Goal: Task Accomplishment & Management: Use online tool/utility

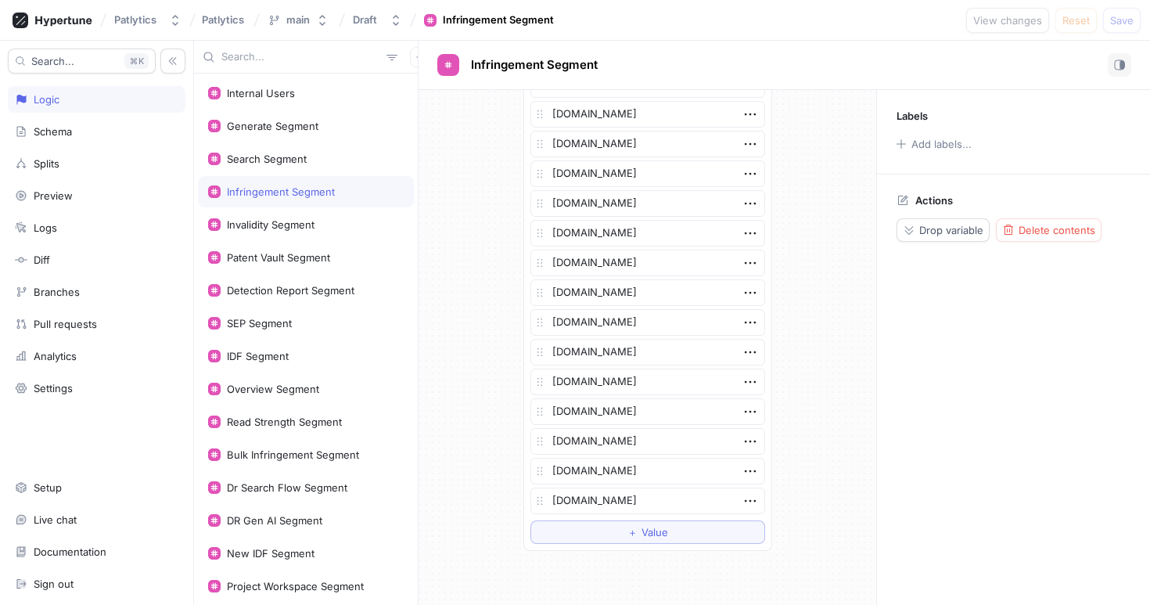
scroll to position [2938, 0]
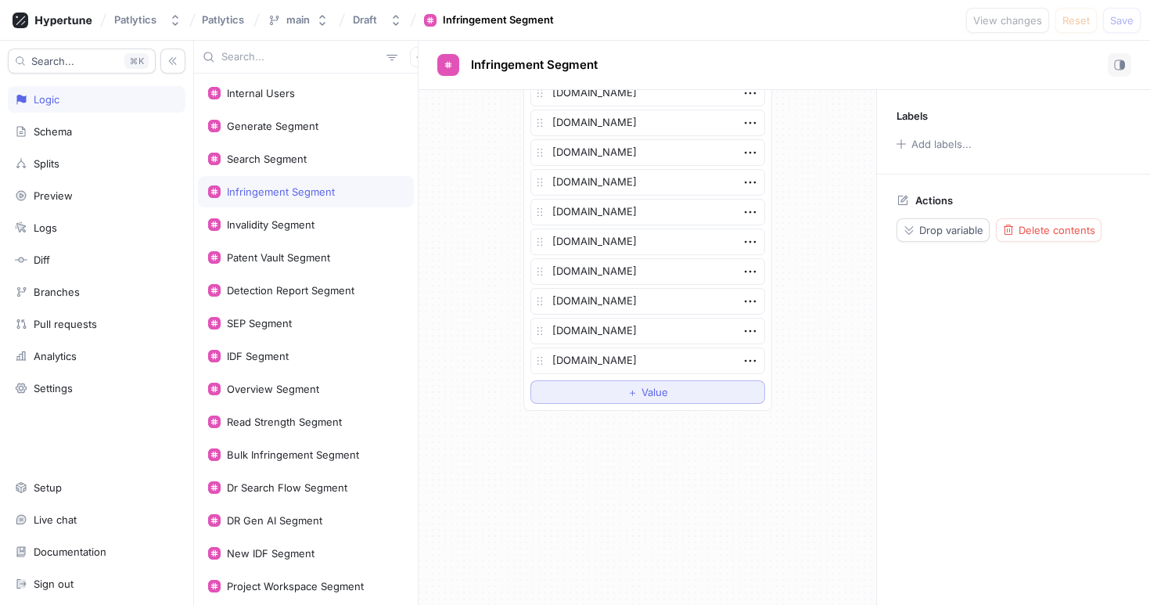
click at [666, 384] on button "＋ Value" at bounding box center [648, 391] width 235 height 23
type textarea "x"
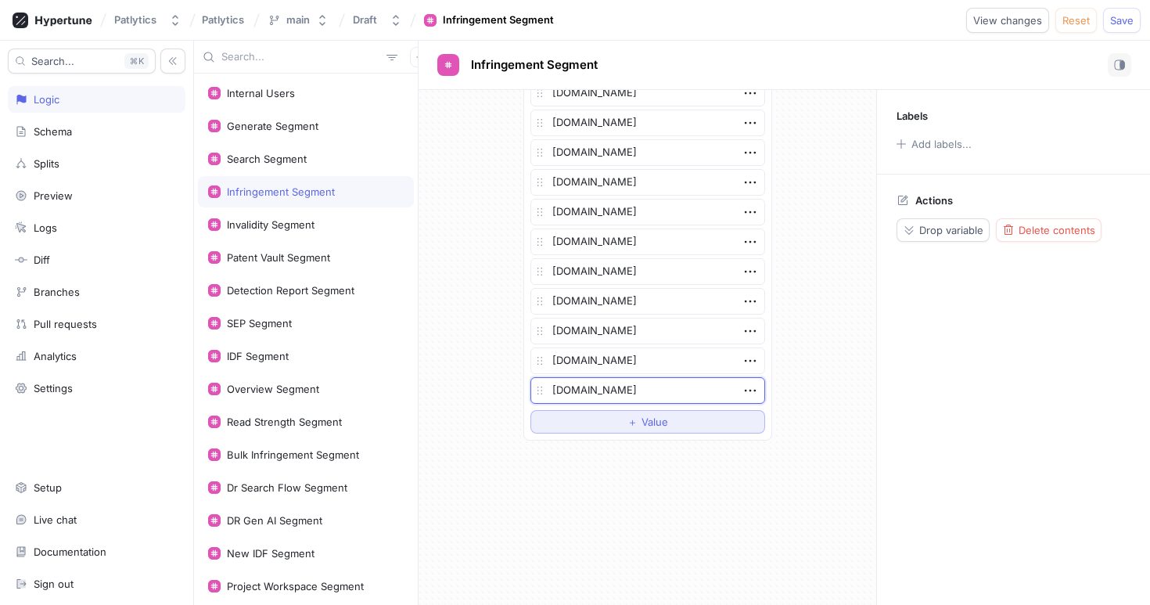
type textarea "[DOMAIN_NAME]"
click at [637, 418] on div "＋ Value" at bounding box center [648, 421] width 41 height 9
type textarea "x"
type textarea "mo"
type textarea "x"
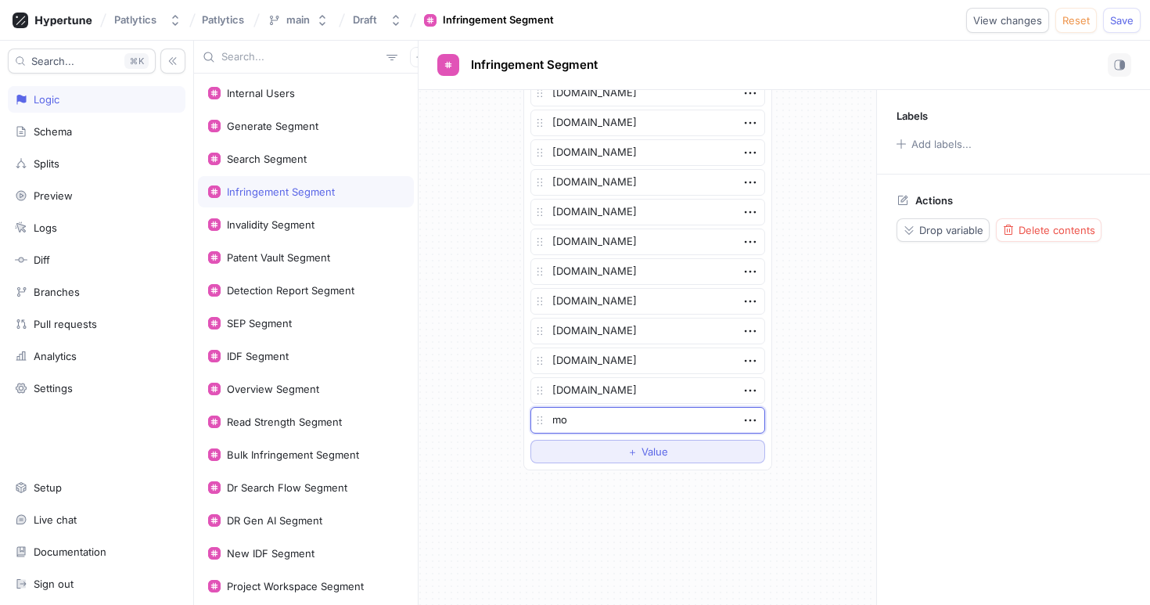
type textarea "mof"
type textarea "x"
type textarea "mofo"
type textarea "x"
type textarea "mofo."
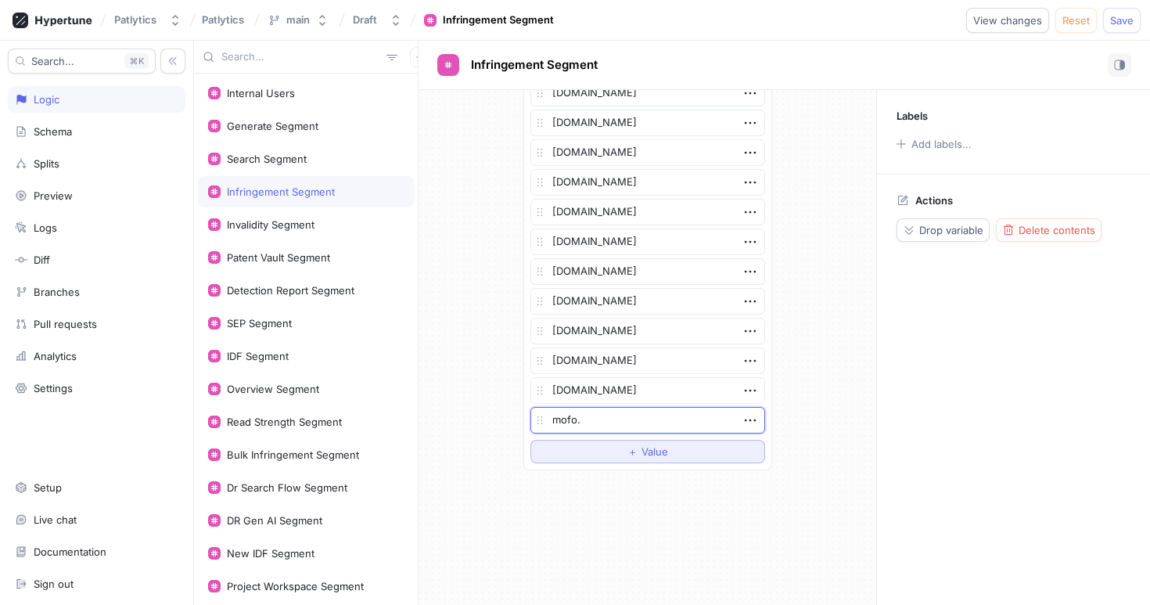
type textarea "x"
type textarea "[DOMAIN_NAME]"
type textarea "x"
type textarea "[DOMAIN_NAME]"
click at [308, 163] on div "Search Segment" at bounding box center [306, 159] width 196 height 13
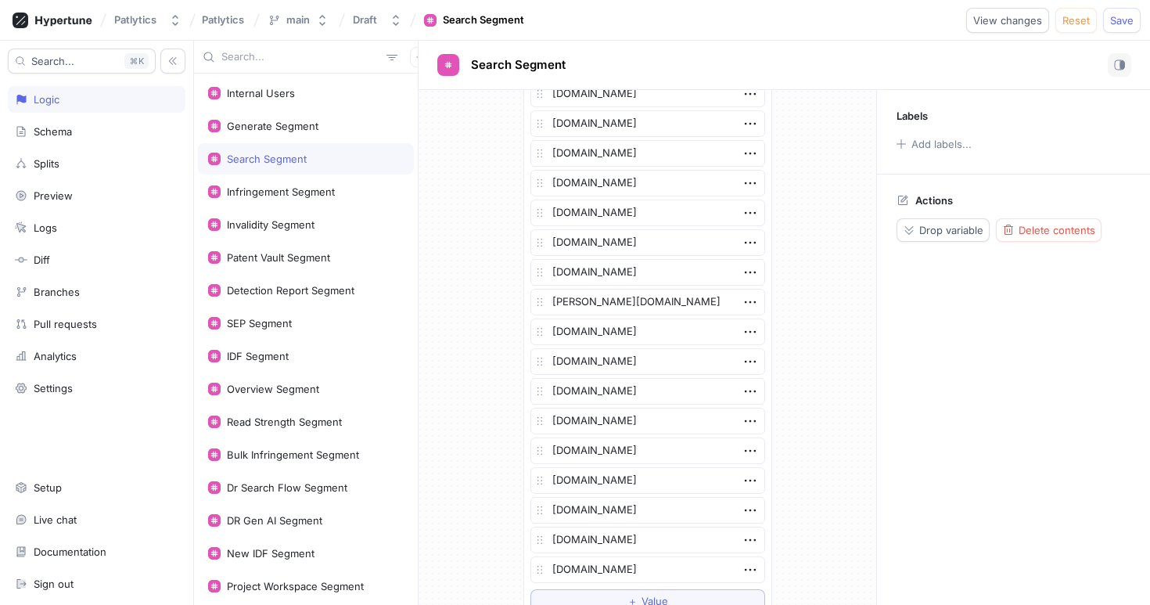
scroll to position [3385, 0]
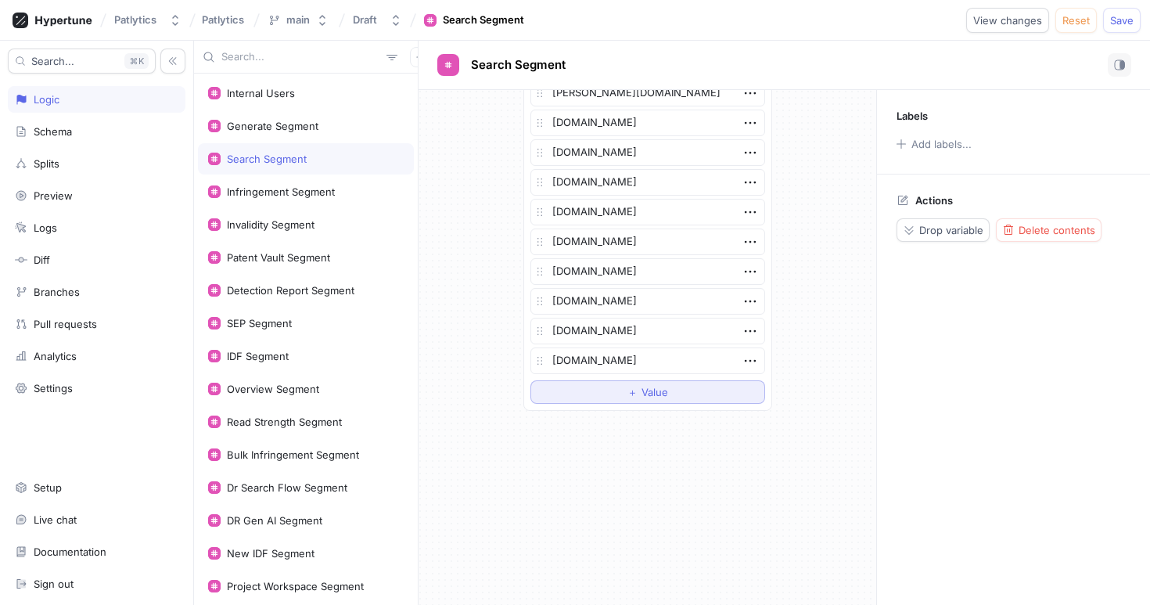
click at [609, 389] on button "＋ Value" at bounding box center [648, 391] width 235 height 23
type textarea "x"
type textarea "[DOMAIN_NAME]"
click at [606, 427] on button "＋ Value" at bounding box center [648, 421] width 235 height 23
type textarea "x"
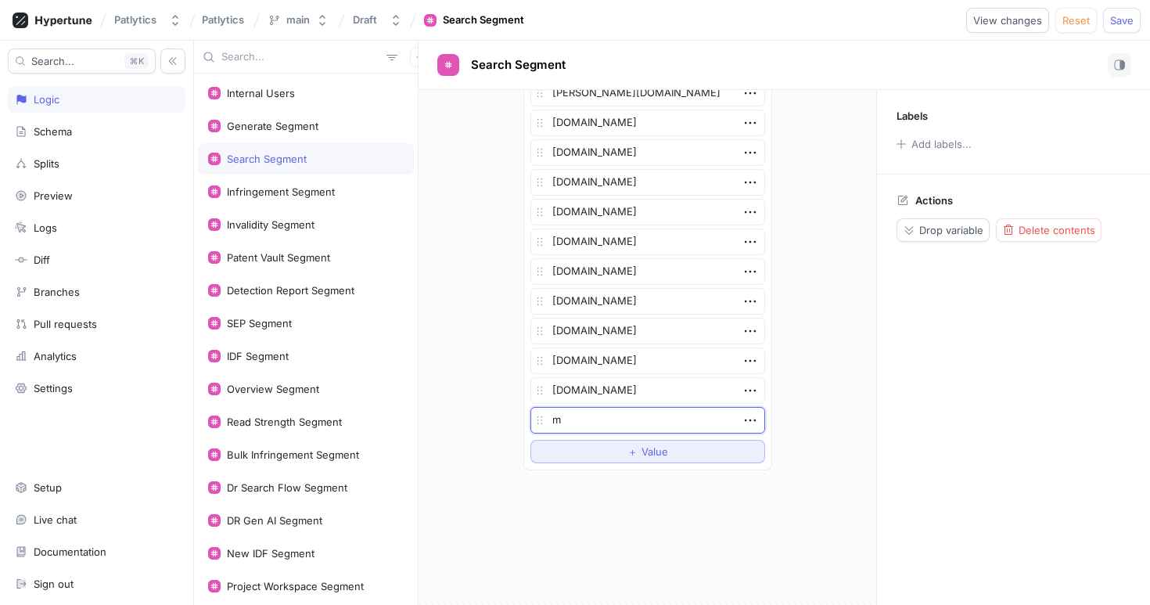
type textarea "mo"
type textarea "x"
type textarea "mof"
type textarea "x"
type textarea "mofo"
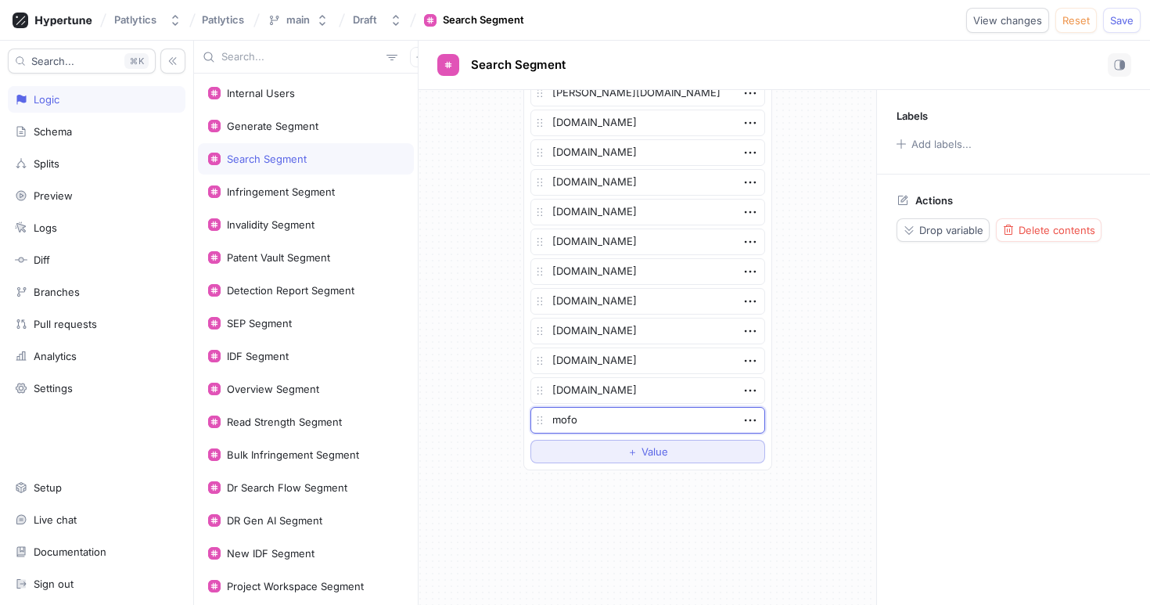
type textarea "x"
type textarea "mofo."
type textarea "x"
type textarea "[DOMAIN_NAME]"
type textarea "x"
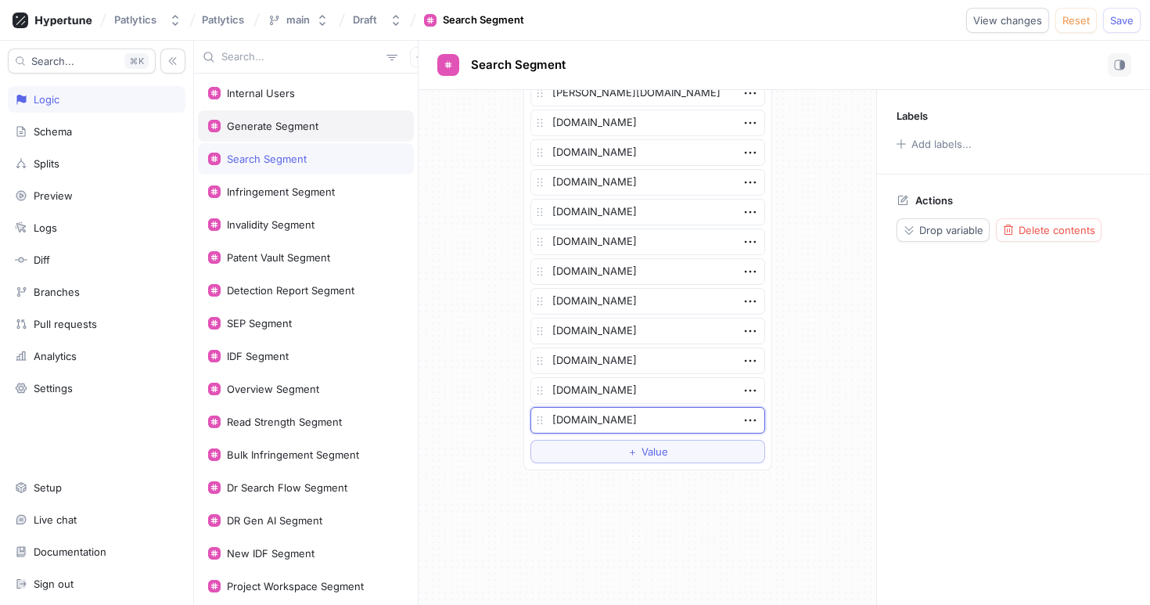
type textarea "[DOMAIN_NAME]"
click at [275, 127] on div "Generate Segment" at bounding box center [273, 126] width 92 height 13
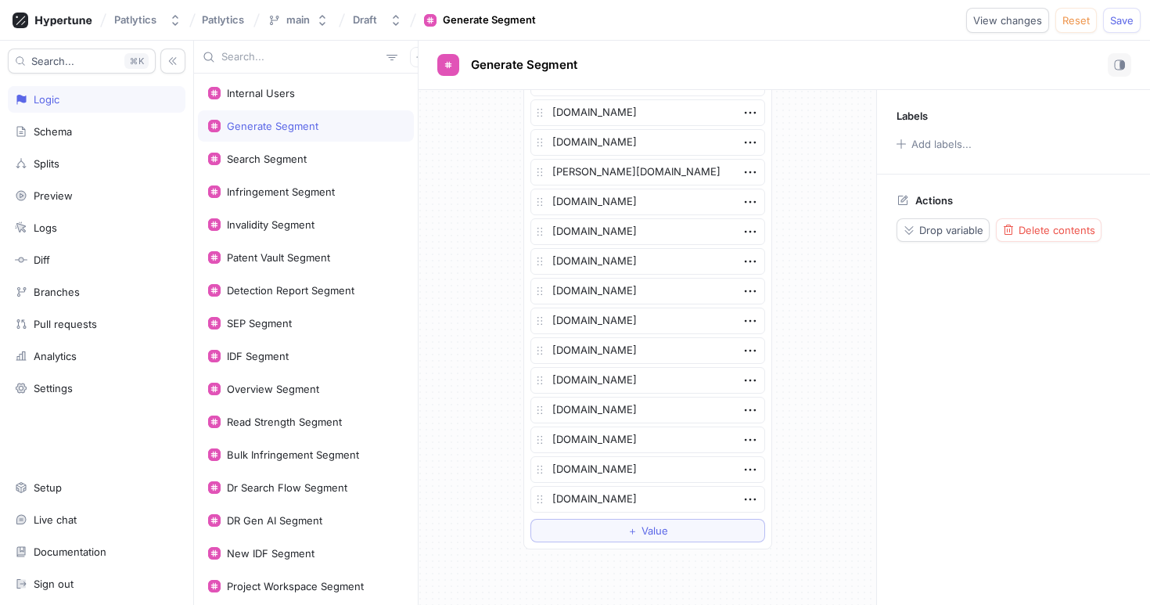
scroll to position [2671, 0]
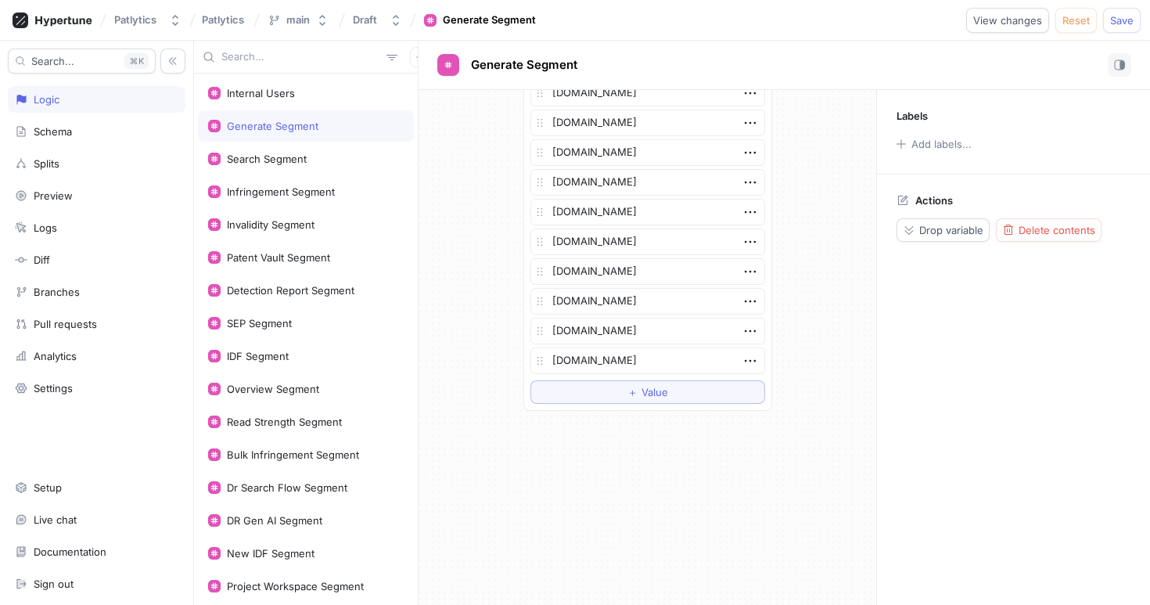
click at [664, 397] on span "Value" at bounding box center [655, 391] width 27 height 9
type textarea "x"
type textarea "[DOMAIN_NAME]"
click at [311, 229] on div "Invalidity Segment" at bounding box center [271, 224] width 88 height 13
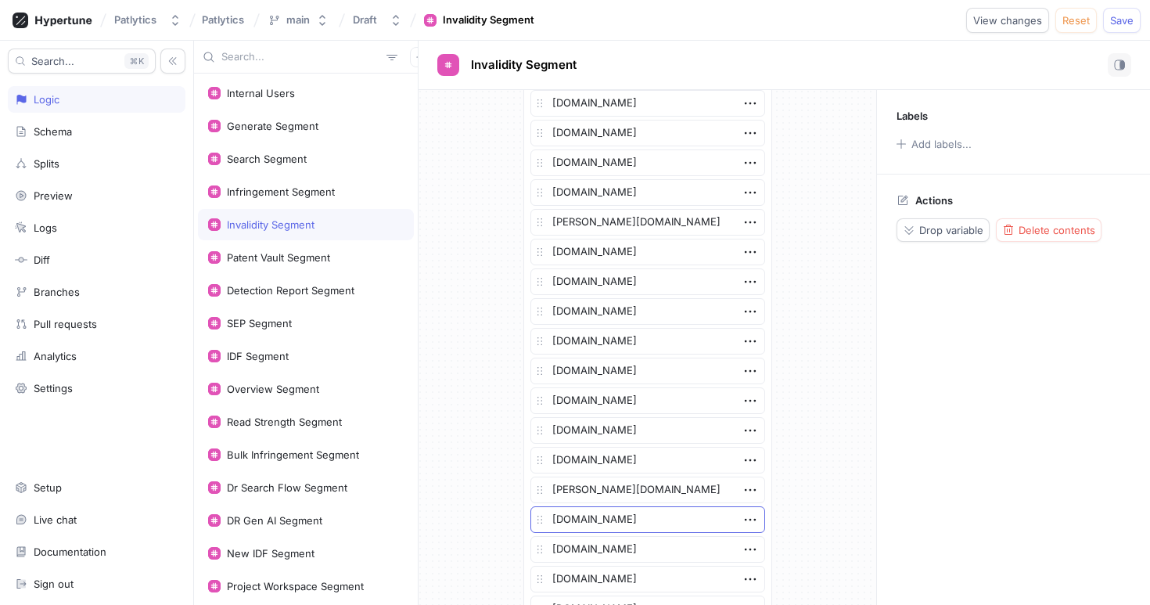
scroll to position [3474, 0]
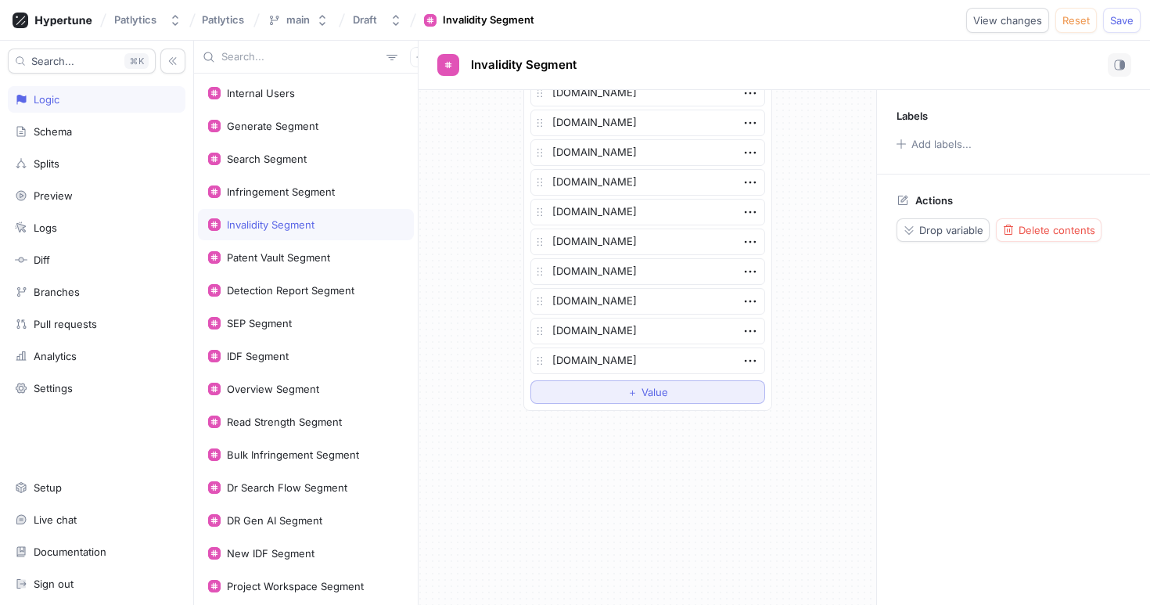
click at [632, 401] on button "＋ Value" at bounding box center [648, 391] width 235 height 23
type textarea "x"
type textarea "[DOMAIN_NAME]"
click at [639, 423] on div "＋ Value" at bounding box center [648, 421] width 41 height 9
type textarea "x"
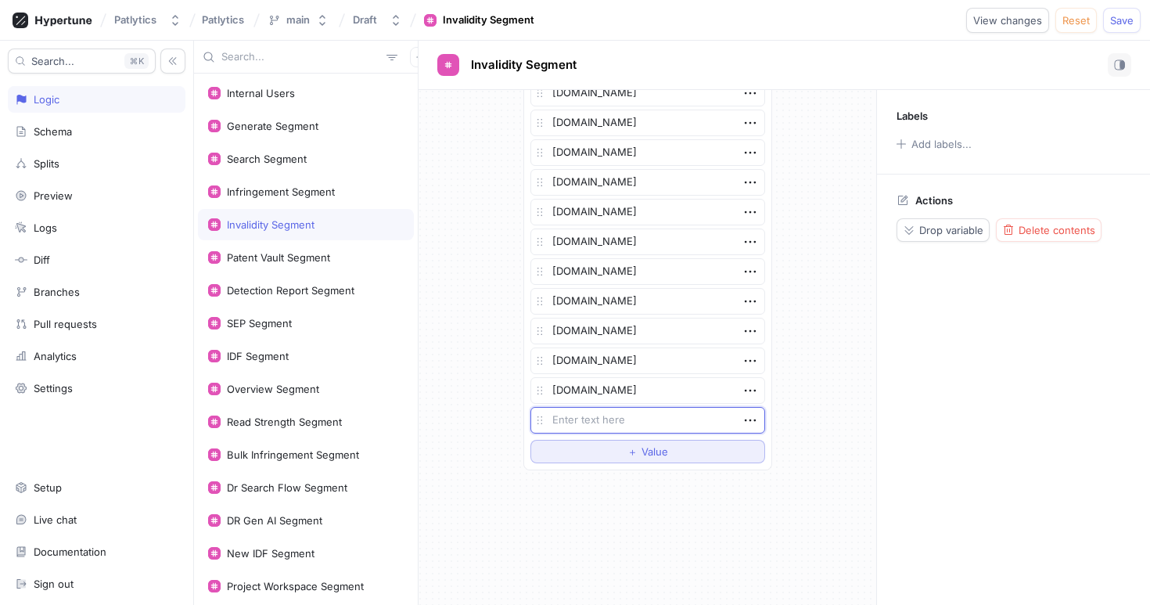
type textarea "m"
type textarea "x"
type textarea "mof"
type textarea "x"
type textarea "mofo"
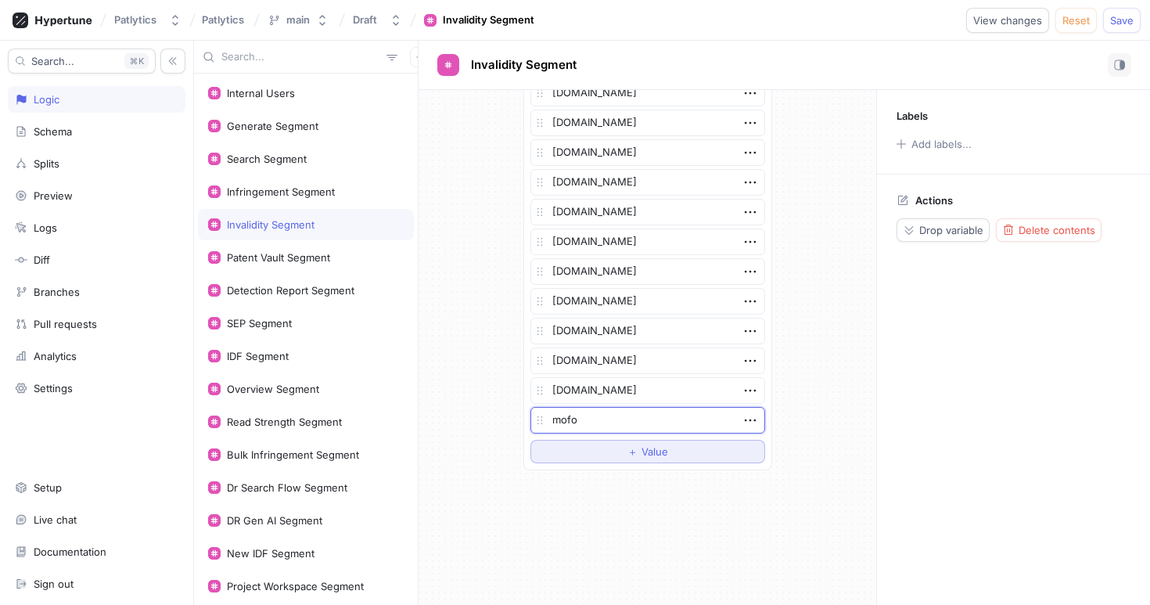
type textarea "x"
type textarea "mofo.c"
type textarea "x"
type textarea "[DOMAIN_NAME]"
type textarea "x"
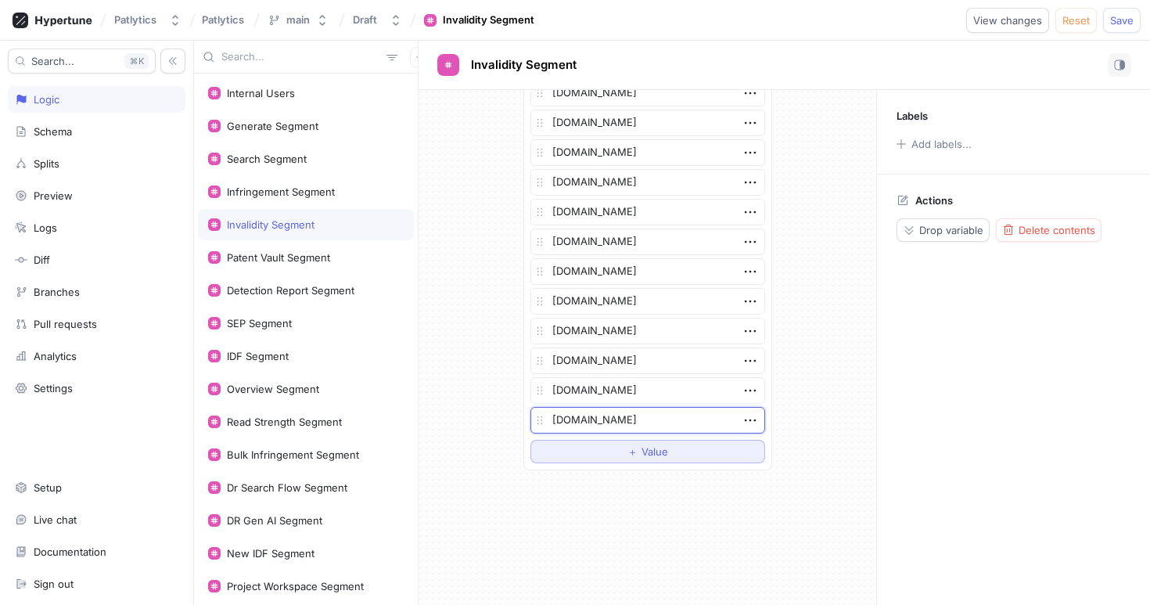
type textarea "[DOMAIN_NAME]"
click at [322, 267] on div "Patent Vault Segment" at bounding box center [306, 257] width 216 height 31
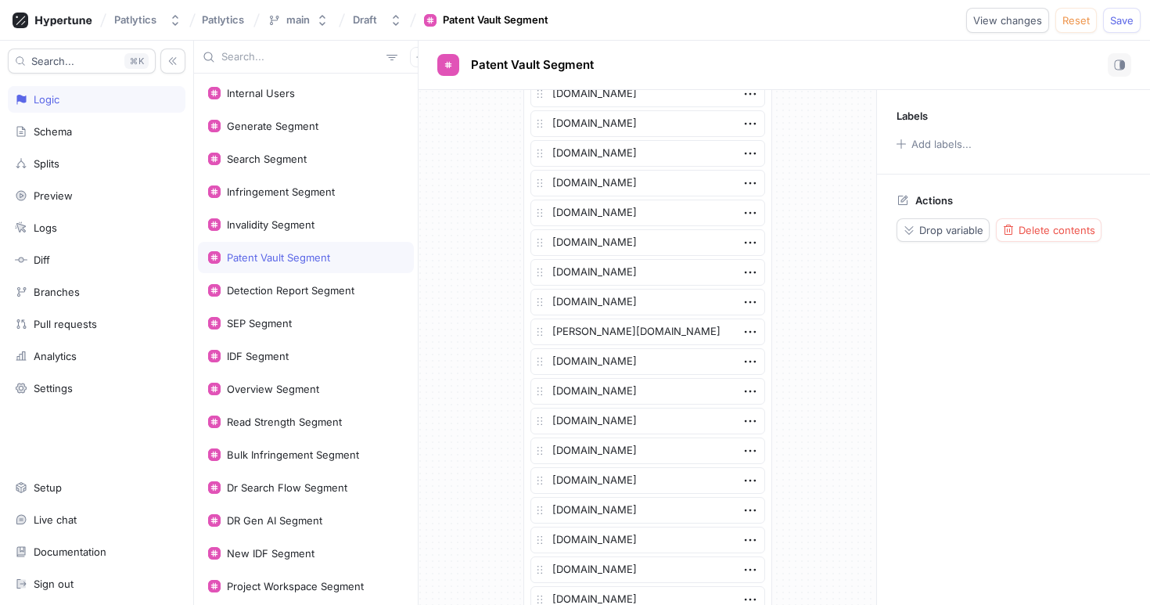
scroll to position [3444, 0]
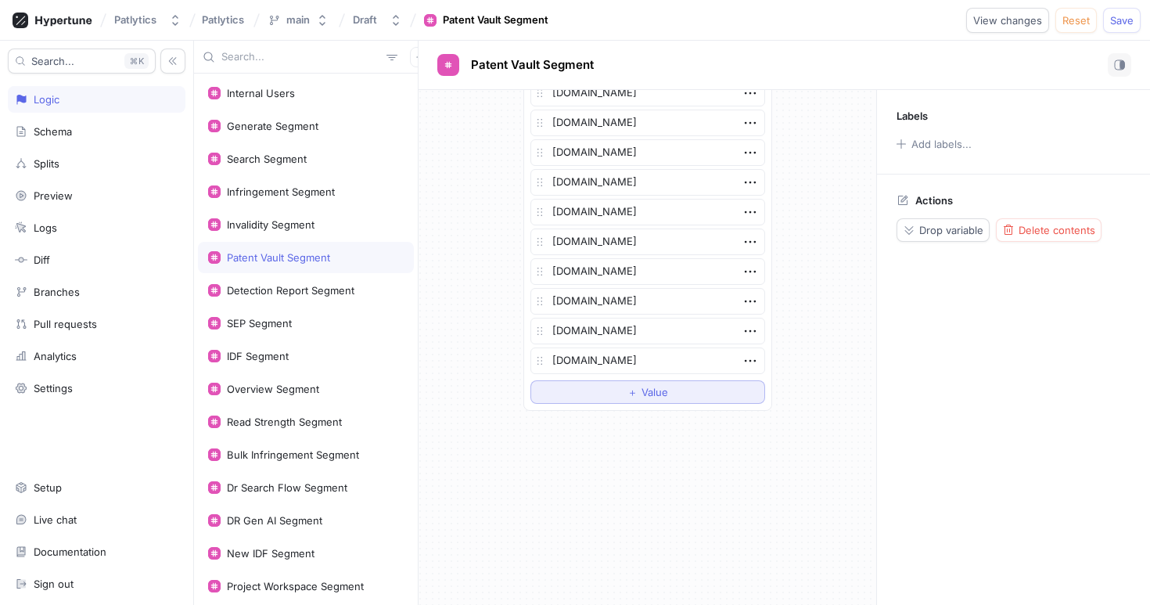
click at [646, 387] on span "Value" at bounding box center [655, 391] width 27 height 9
type textarea "x"
type textarea "[DOMAIN_NAME]"
click at [646, 426] on span "Value" at bounding box center [655, 421] width 27 height 9
type textarea "x"
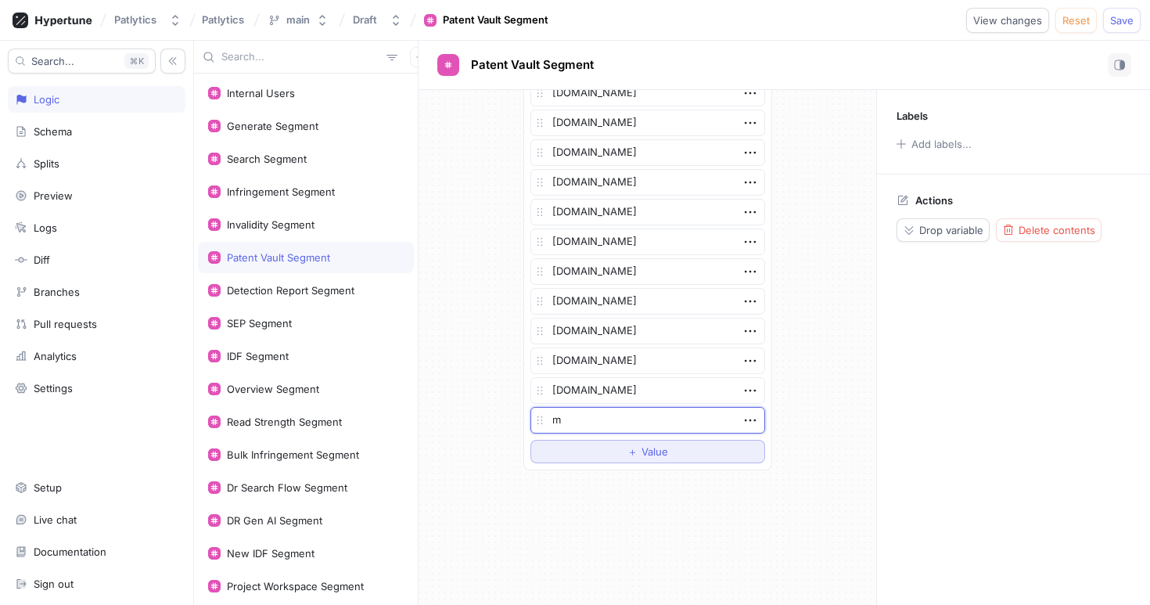
type textarea "mo"
type textarea "x"
type textarea "mofo"
type textarea "x"
type textarea "mofo.c"
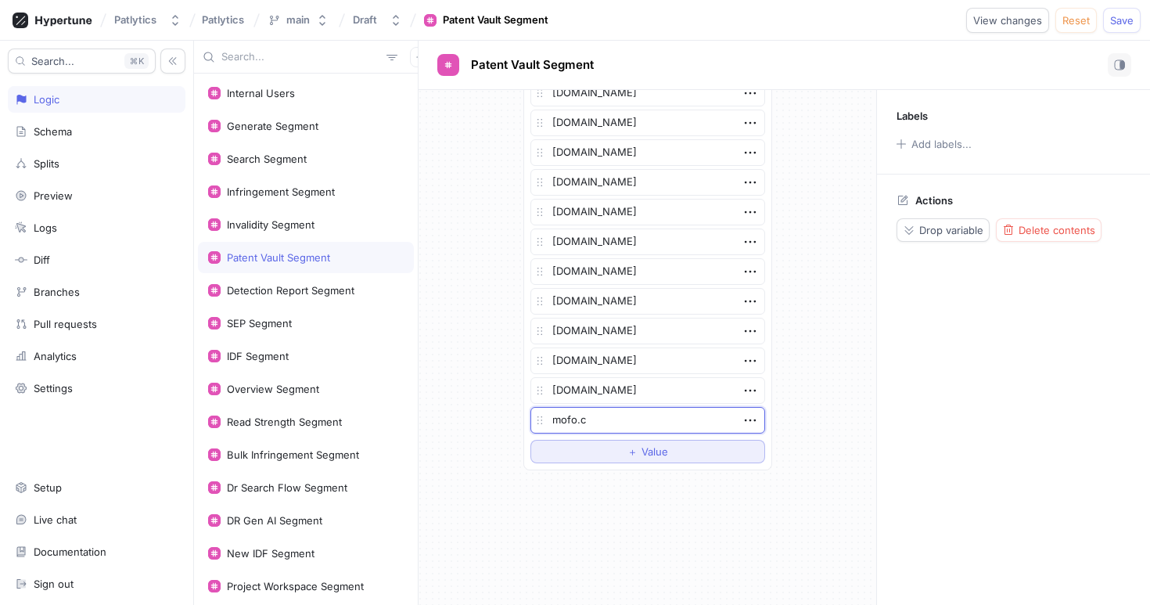
type textarea "x"
type textarea "[DOMAIN_NAME]"
type textarea "x"
type textarea "[DOMAIN_NAME]"
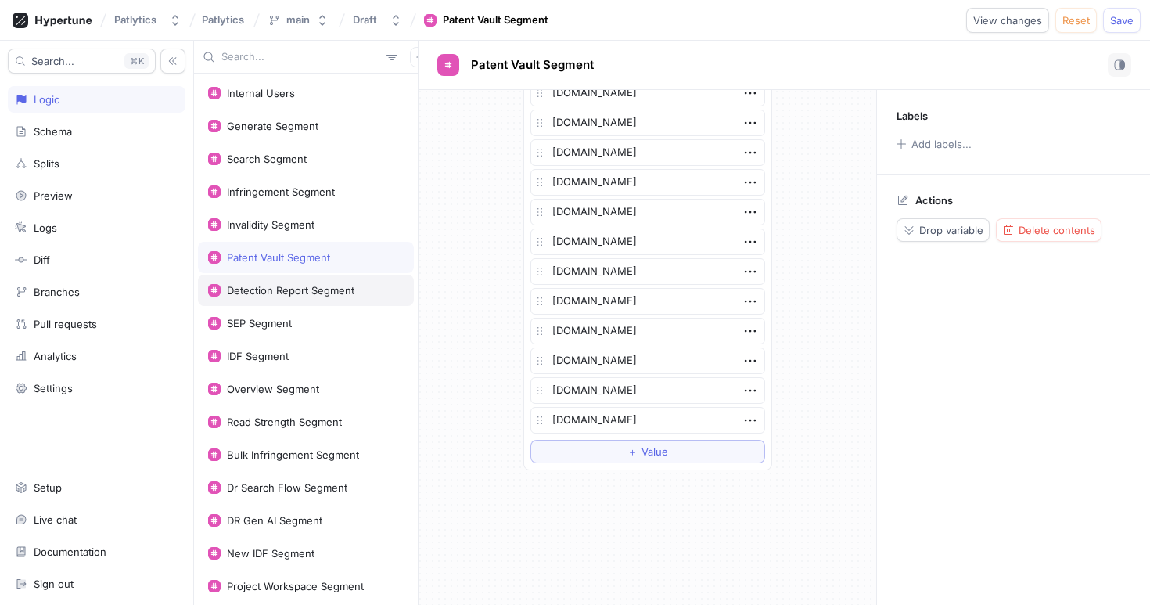
click at [348, 293] on div "Detection Report Segment" at bounding box center [291, 290] width 128 height 13
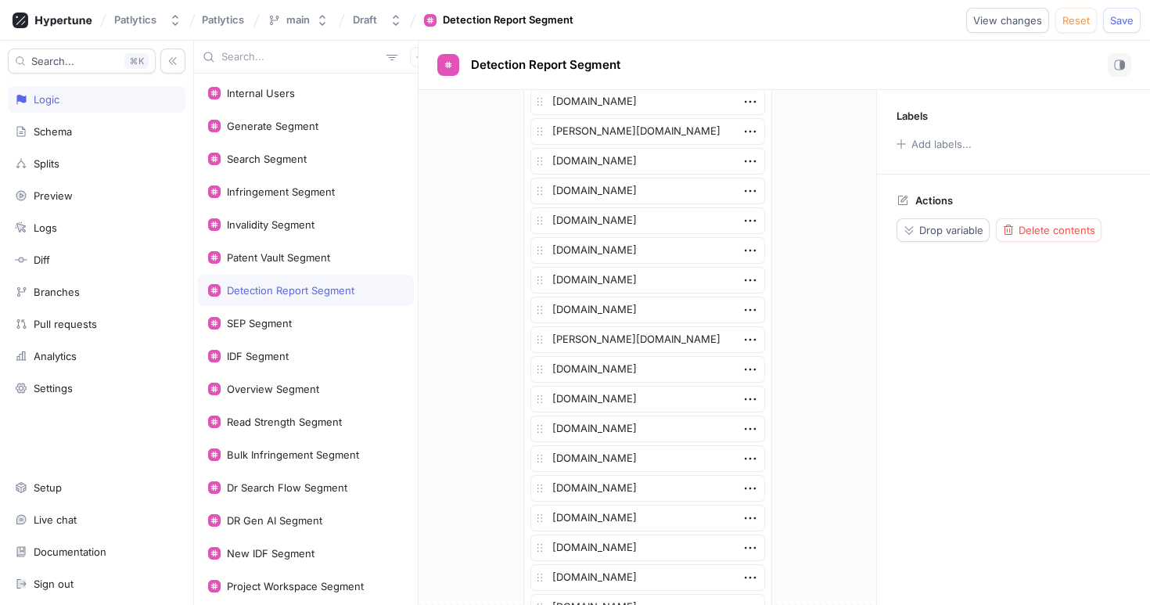
scroll to position [3593, 0]
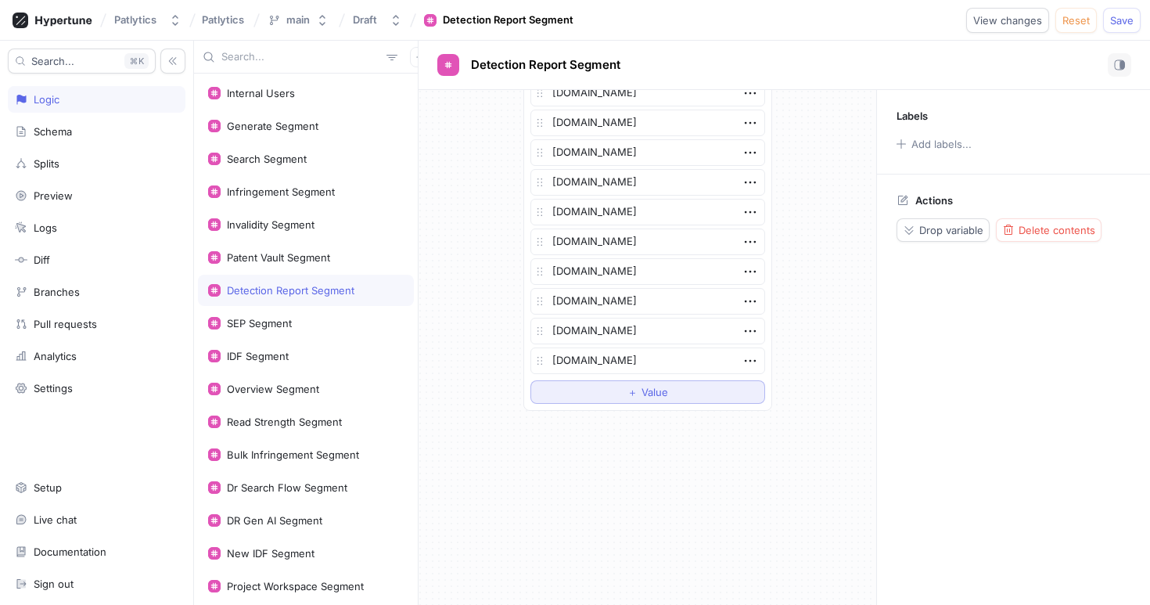
click at [653, 387] on span "Value" at bounding box center [655, 391] width 27 height 9
type textarea "x"
type textarea "[DOMAIN_NAME]"
click at [650, 418] on span "Value" at bounding box center [655, 421] width 27 height 9
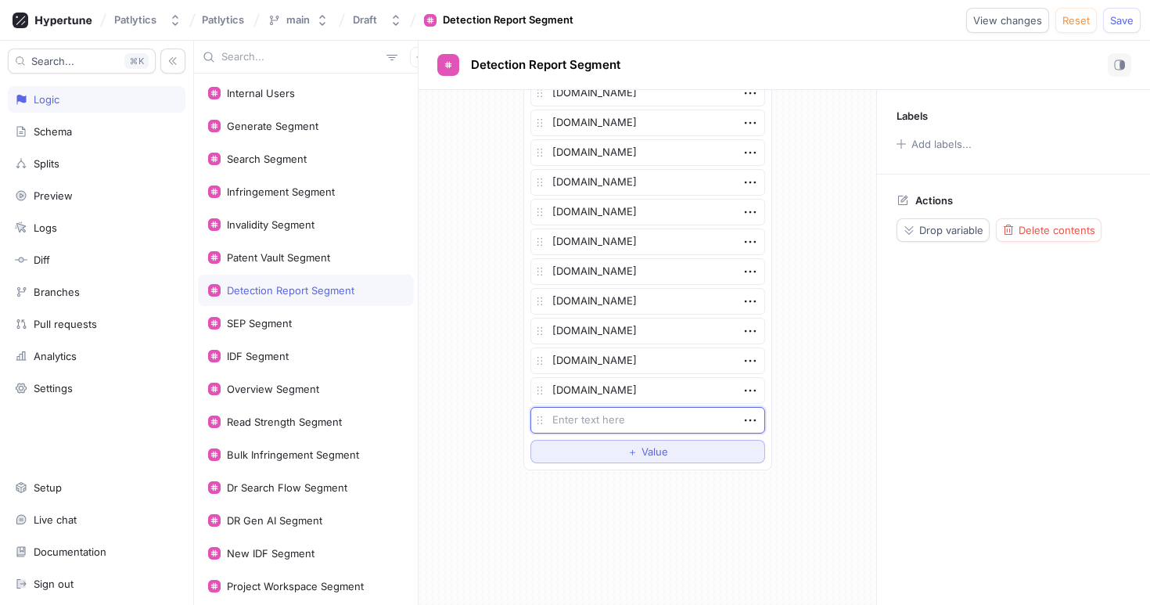
type textarea "x"
type textarea "m"
type textarea "x"
type textarea "mof"
type textarea "x"
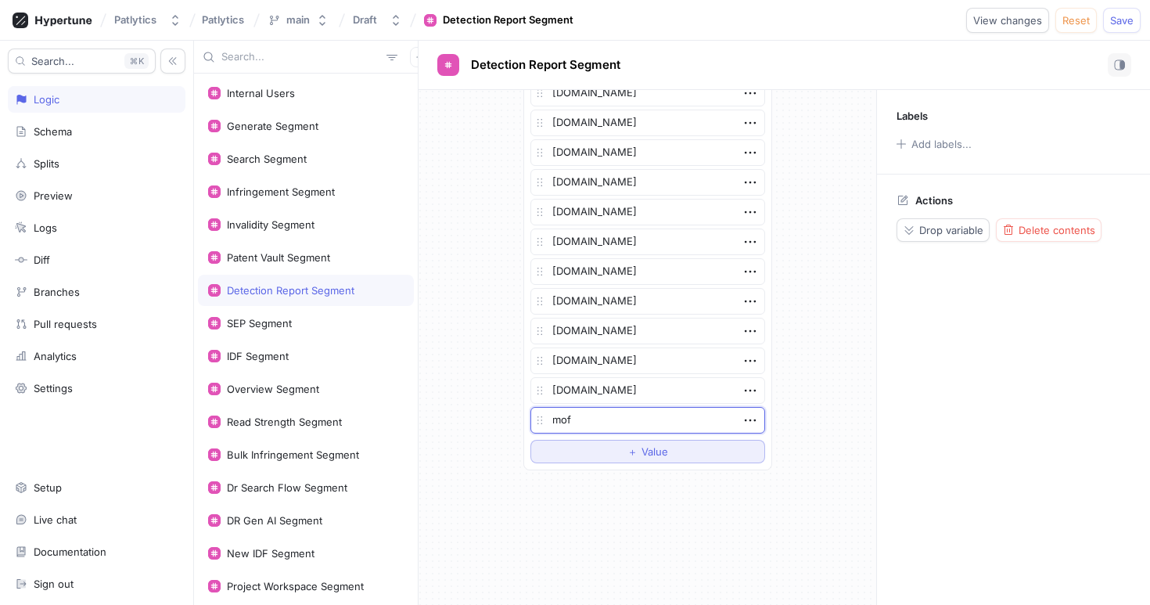
type textarea "mofo"
type textarea "x"
type textarea "mofo."
type textarea "x"
type textarea "mofo.c"
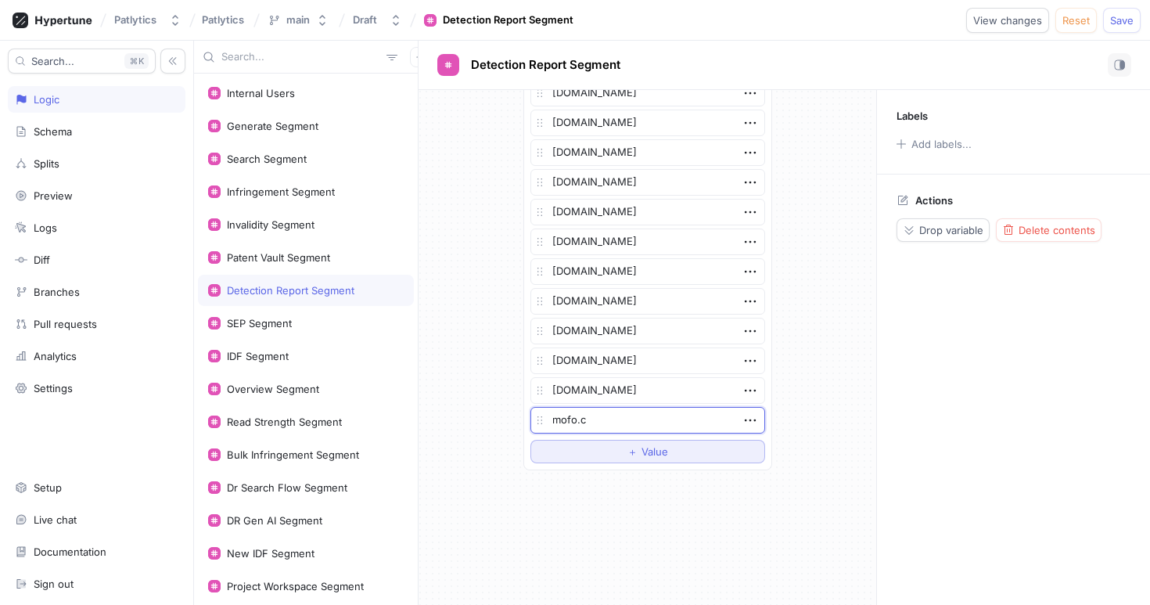
type textarea "x"
type textarea "[DOMAIN_NAME]"
type textarea "x"
type textarea "[DOMAIN_NAME]"
click at [372, 326] on div "SEP Segment" at bounding box center [306, 323] width 196 height 13
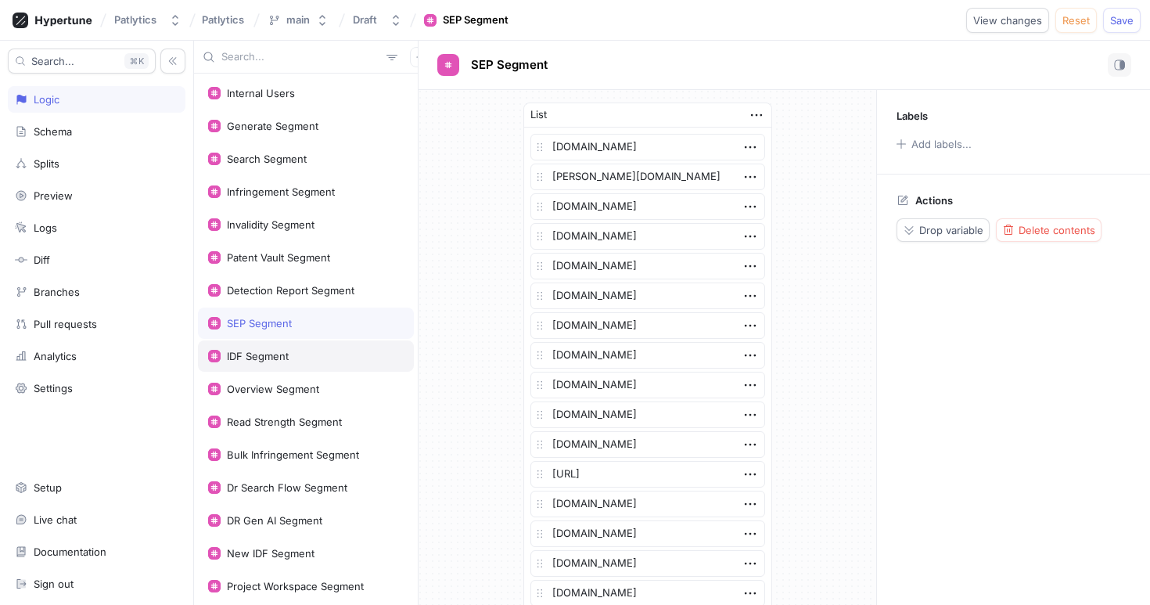
click at [340, 358] on div "IDF Segment" at bounding box center [306, 356] width 196 height 13
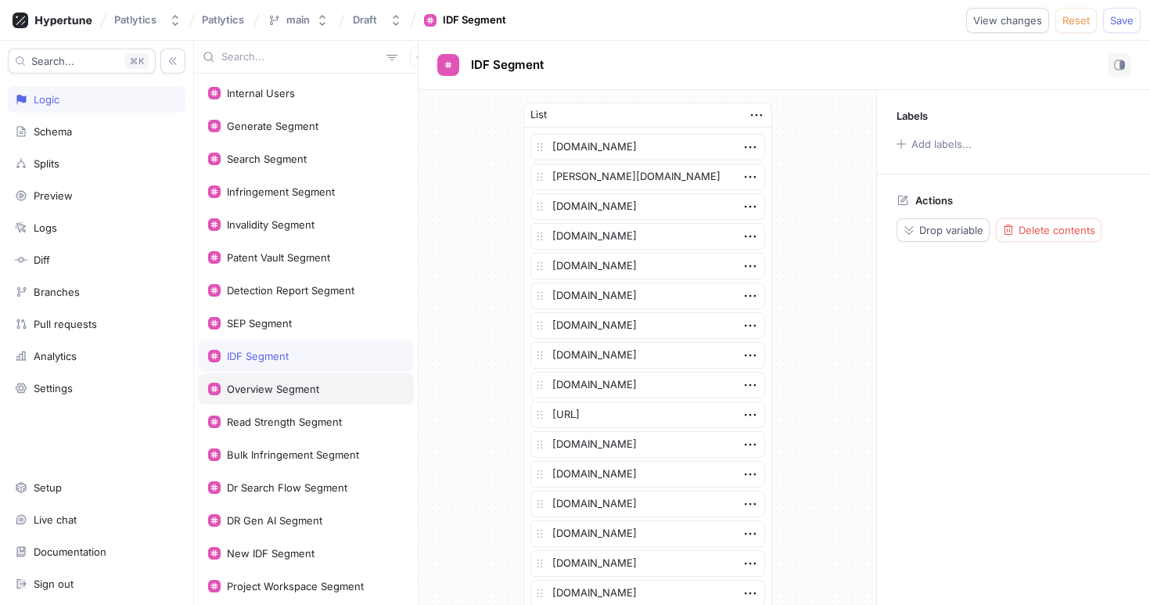
click at [330, 398] on div "Overview Segment" at bounding box center [306, 388] width 216 height 31
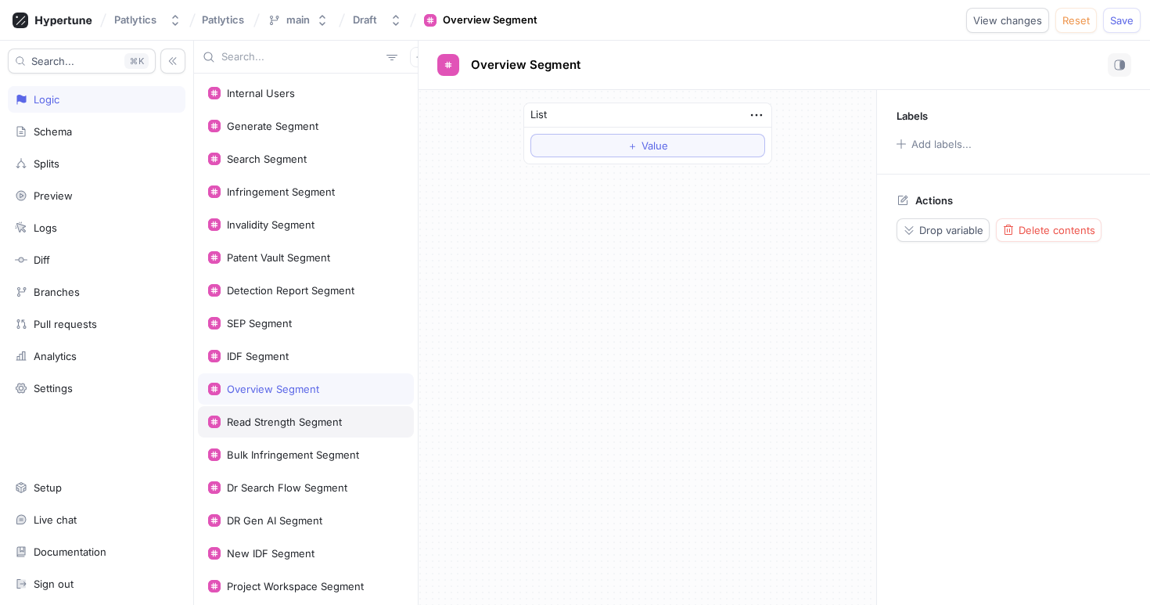
click at [304, 415] on div "Read Strength Segment" at bounding box center [306, 421] width 216 height 31
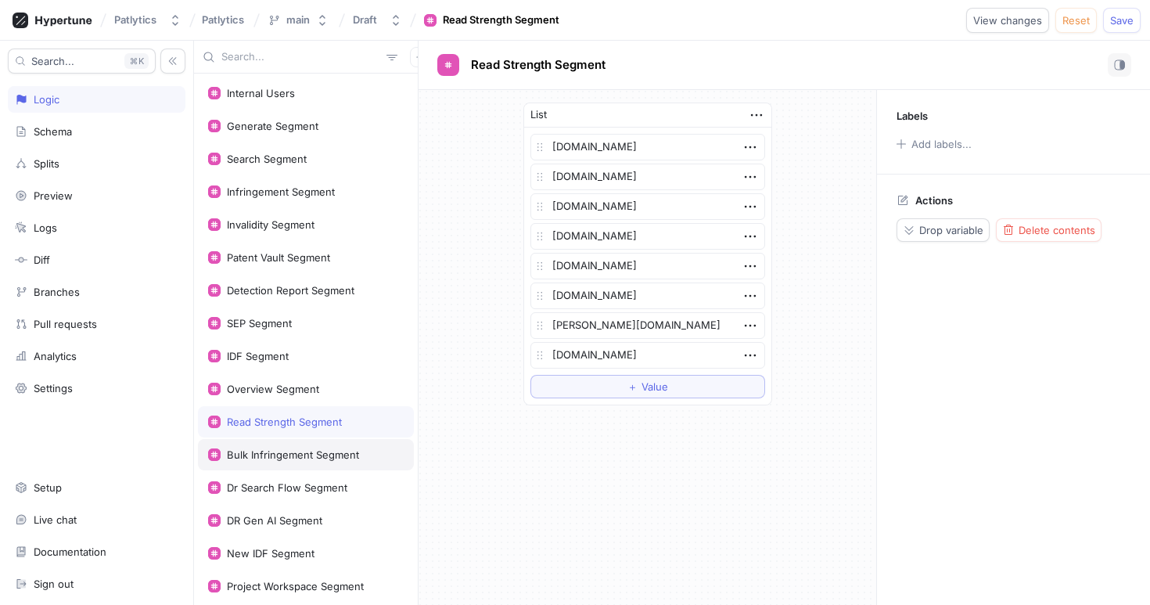
click at [297, 452] on div "Bulk Infringement Segment" at bounding box center [293, 454] width 132 height 13
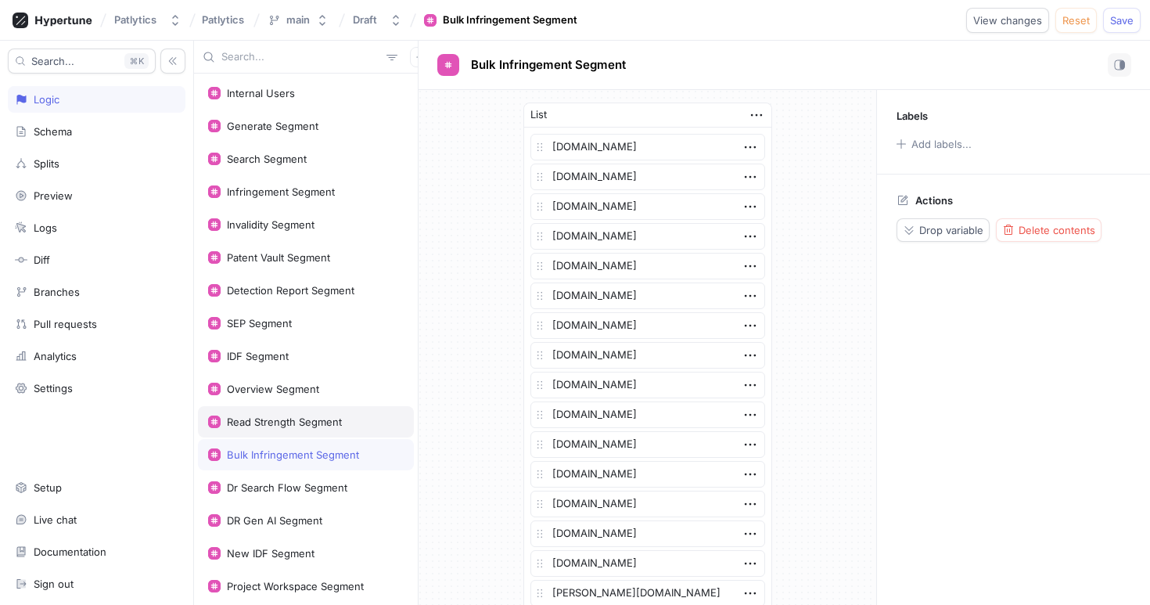
click at [308, 416] on div "Read Strength Segment" at bounding box center [284, 422] width 115 height 13
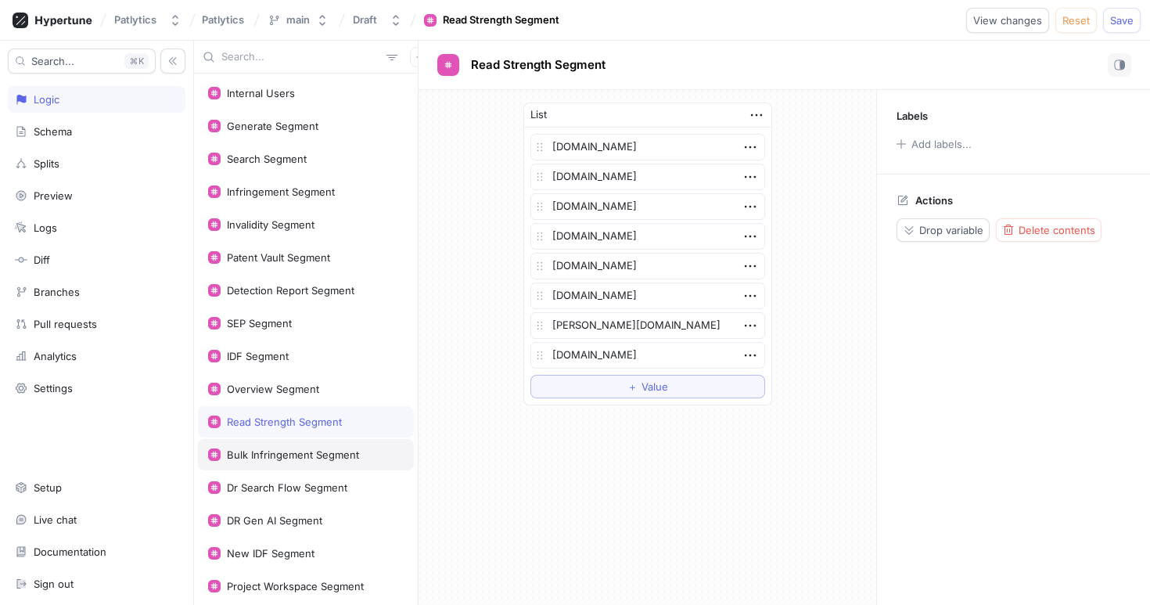
click at [327, 446] on div "Bulk Infringement Segment" at bounding box center [306, 454] width 216 height 31
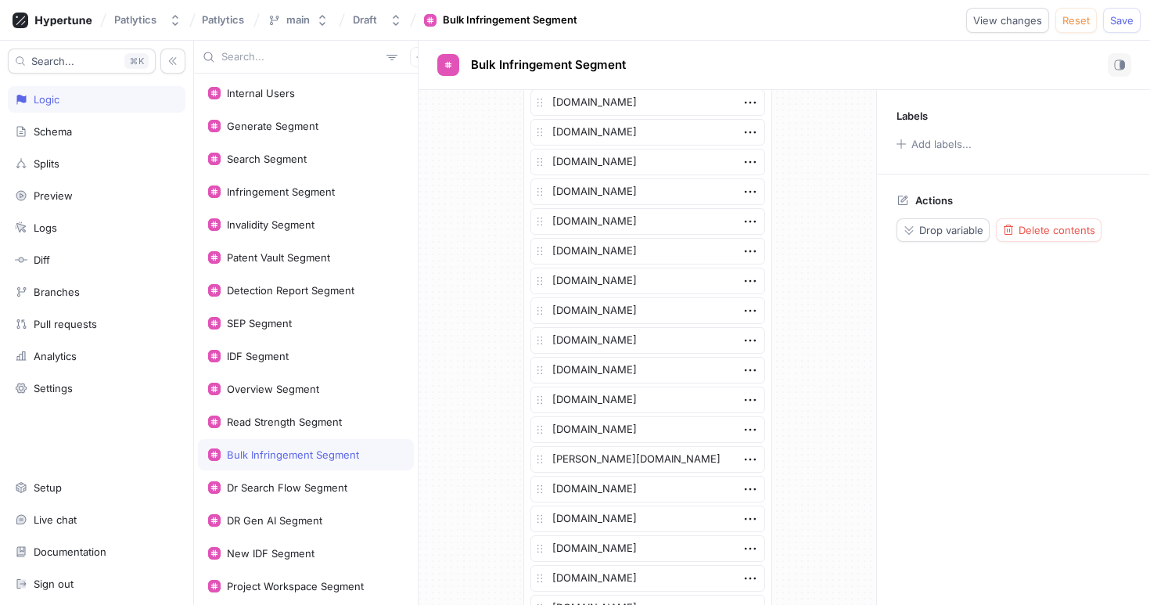
scroll to position [1898, 0]
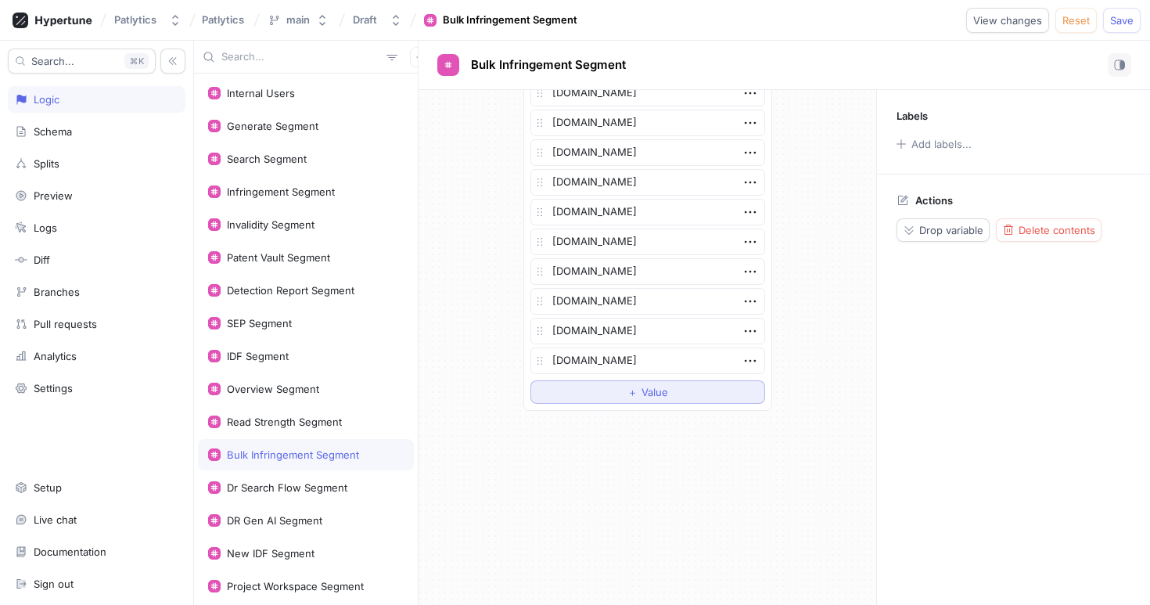
click at [628, 387] on span "＋" at bounding box center [633, 391] width 10 height 9
type textarea "x"
type textarea "[DOMAIN_NAME]"
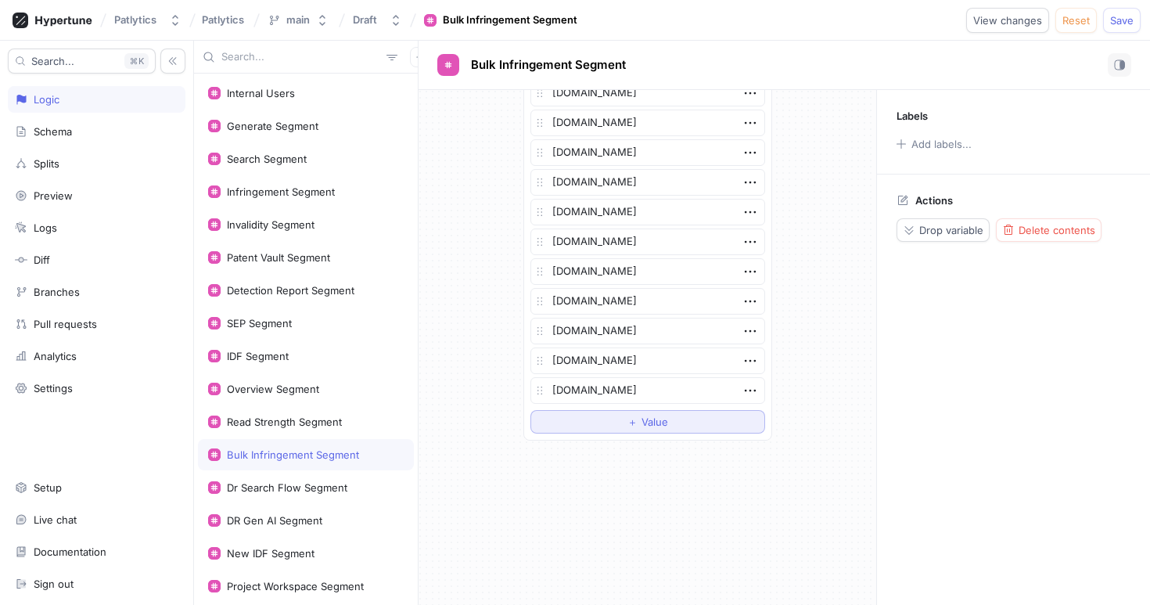
click at [620, 426] on button "＋ Value" at bounding box center [648, 421] width 235 height 23
type textarea "x"
type textarea "m"
type textarea "x"
type textarea "mo"
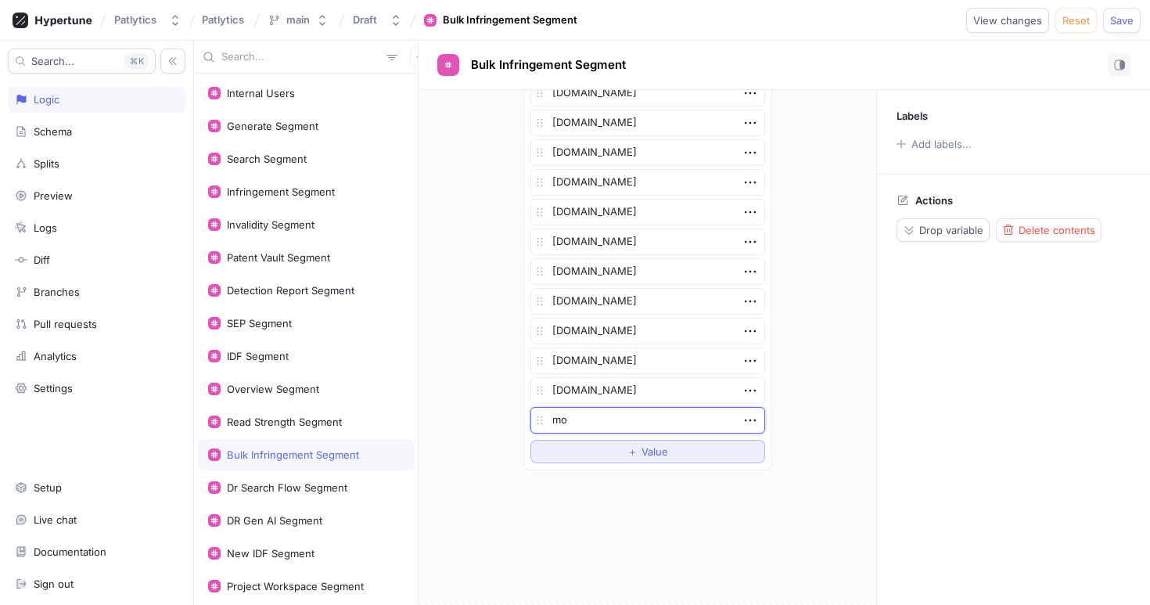
type textarea "x"
type textarea "mof"
type textarea "x"
type textarea "mofo"
type textarea "x"
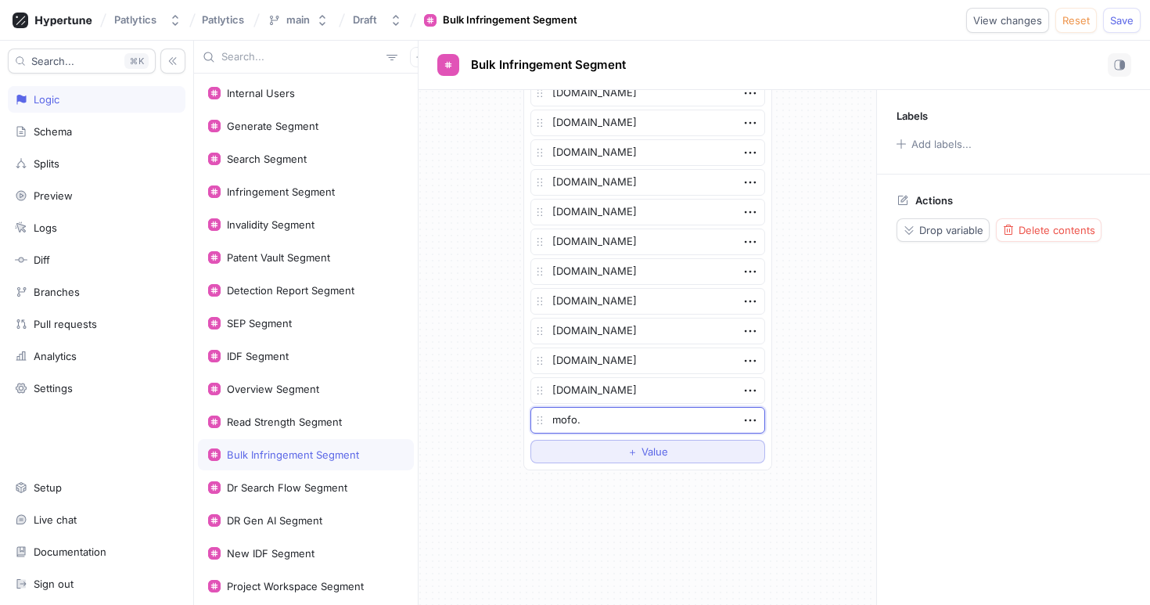
type textarea "mofo.c"
type textarea "x"
type textarea "[DOMAIN_NAME]"
type textarea "x"
type textarea "[DOMAIN_NAME]"
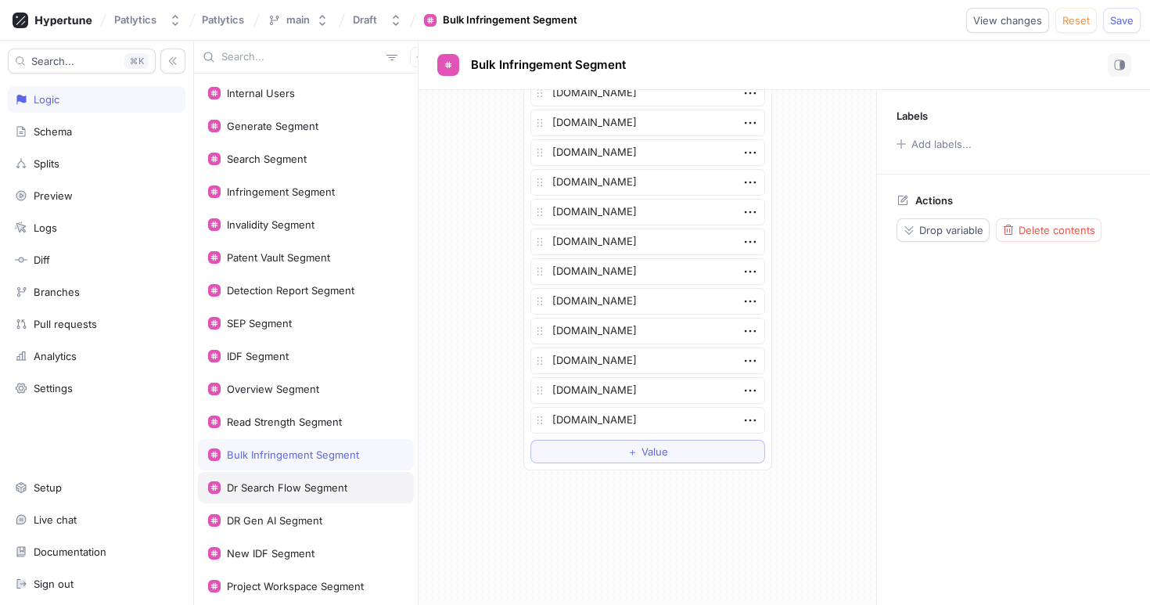
click at [318, 481] on div "Dr Search Flow Segment" at bounding box center [287, 487] width 121 height 13
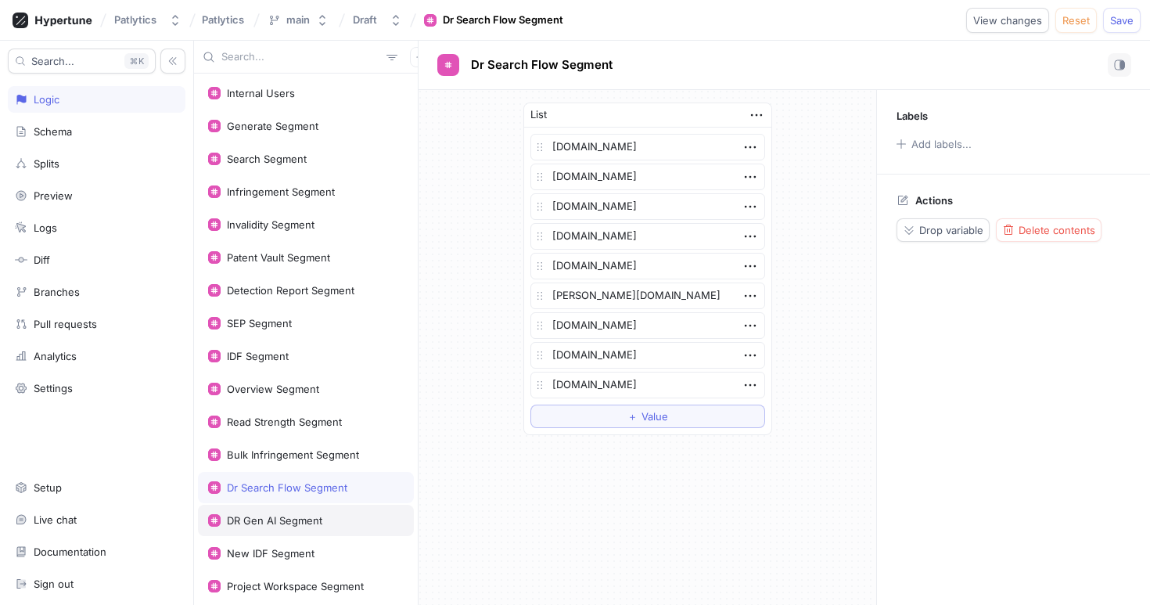
click at [317, 513] on div "DR Gen AI Segment" at bounding box center [306, 520] width 216 height 31
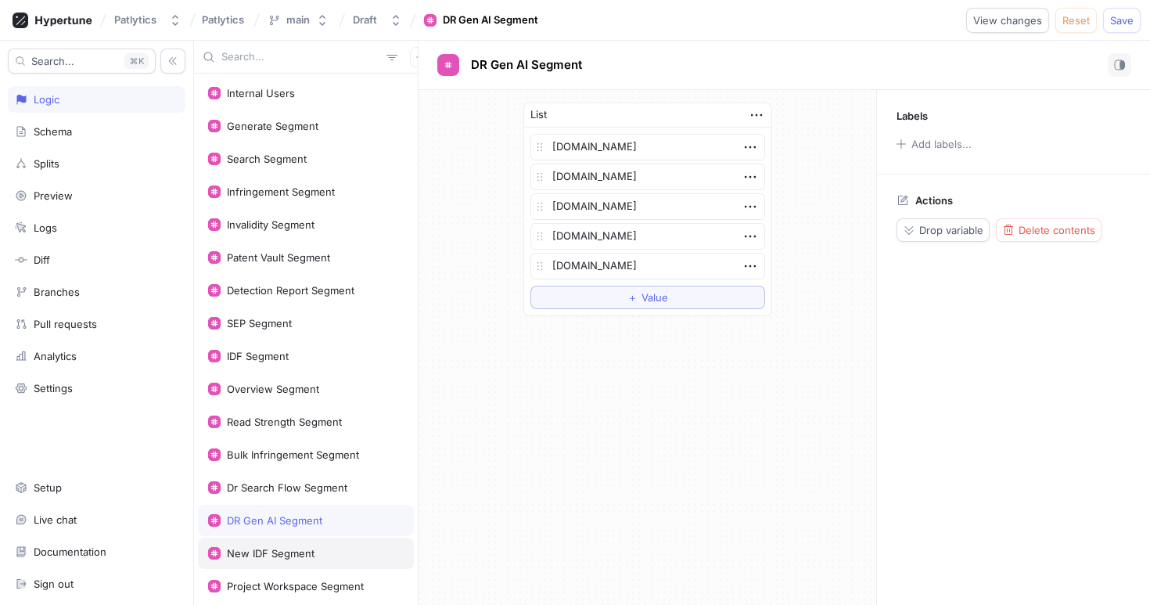
click at [324, 565] on div "New IDF Segment" at bounding box center [306, 553] width 216 height 31
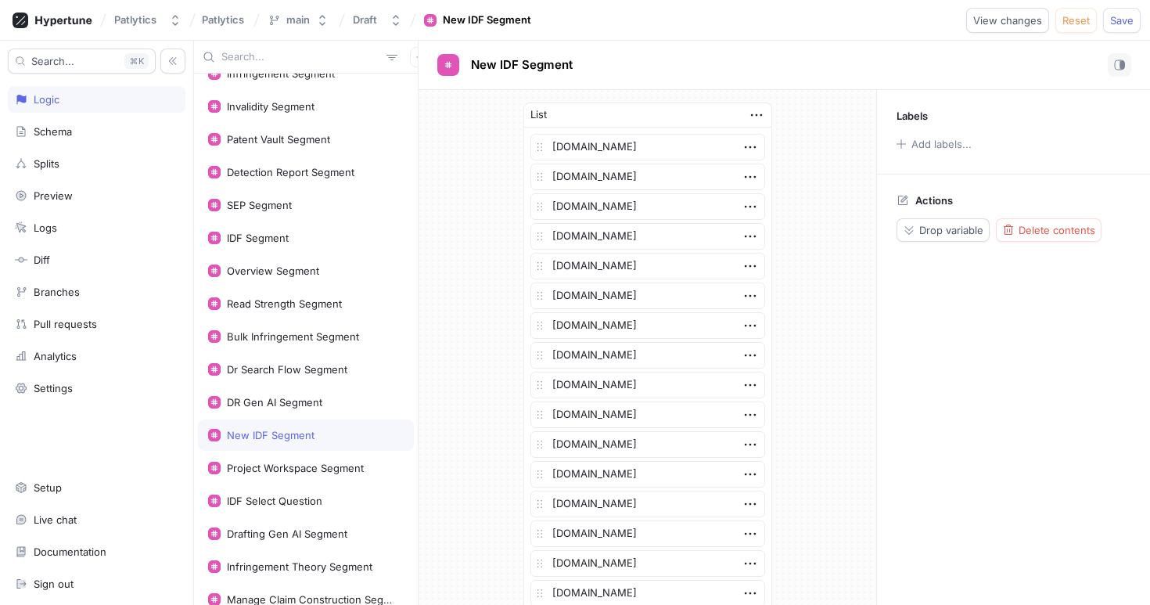
scroll to position [144, 0]
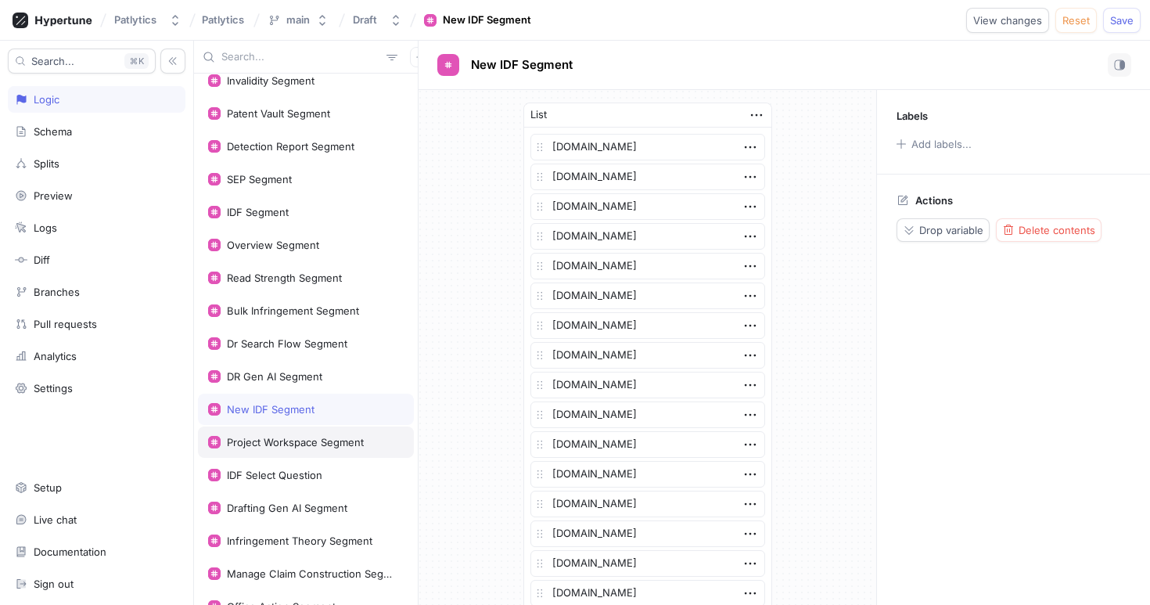
click at [301, 441] on div "Project Workspace Segment" at bounding box center [295, 442] width 137 height 13
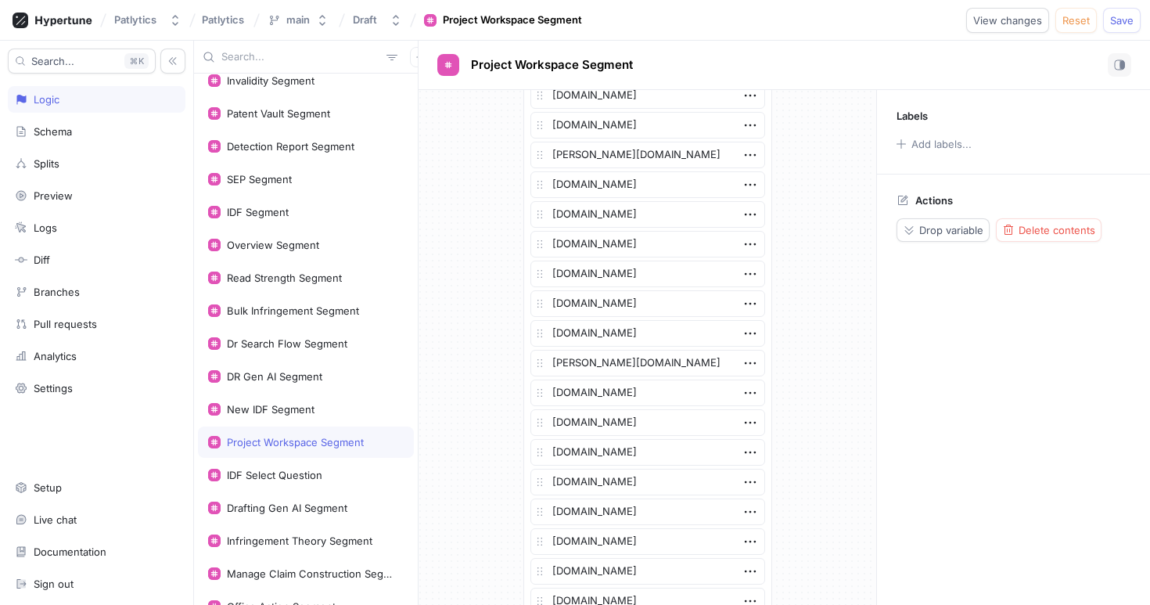
scroll to position [1868, 0]
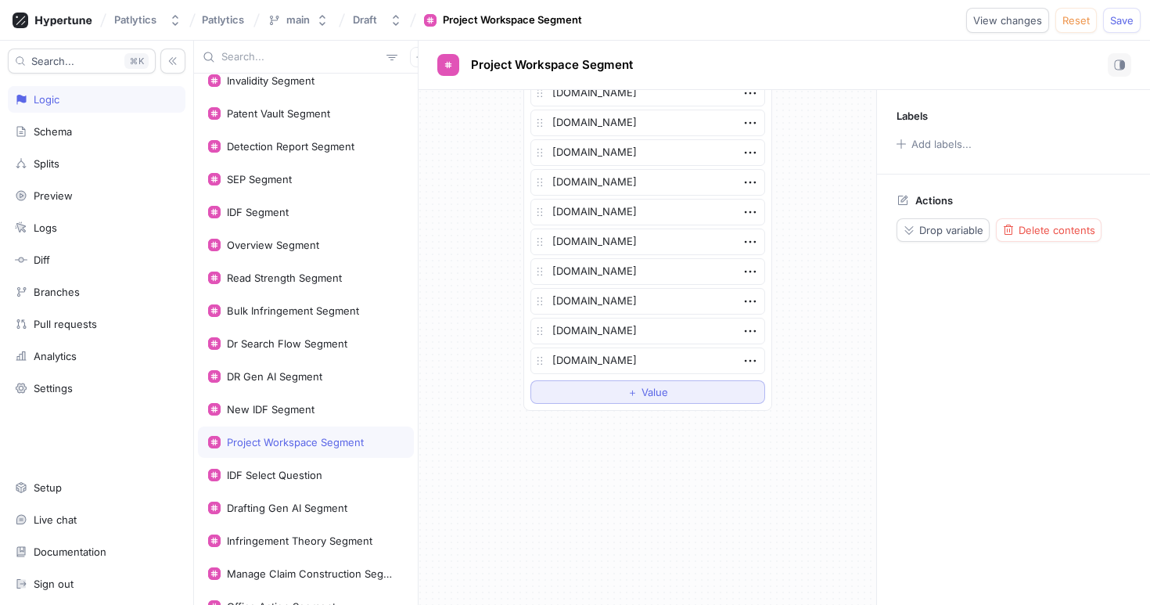
click at [613, 399] on button "＋ Value" at bounding box center [648, 391] width 235 height 23
type textarea "x"
type textarea "[DOMAIN_NAME]"
click at [610, 419] on button "＋ Value" at bounding box center [648, 421] width 235 height 23
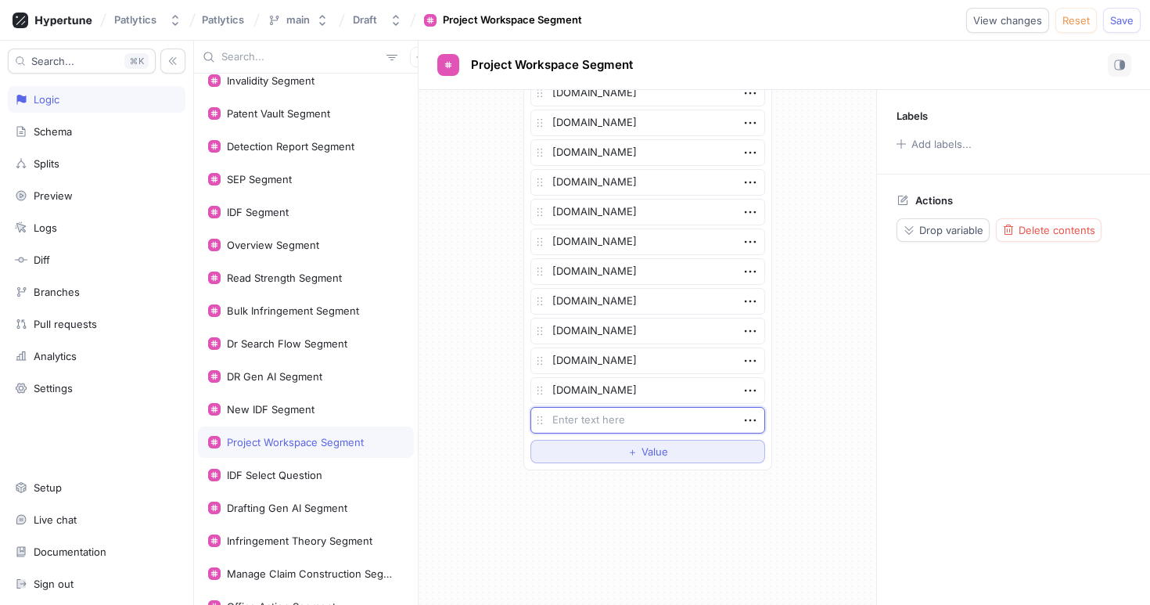
type textarea "x"
type textarea "m"
type textarea "x"
type textarea "mof"
type textarea "x"
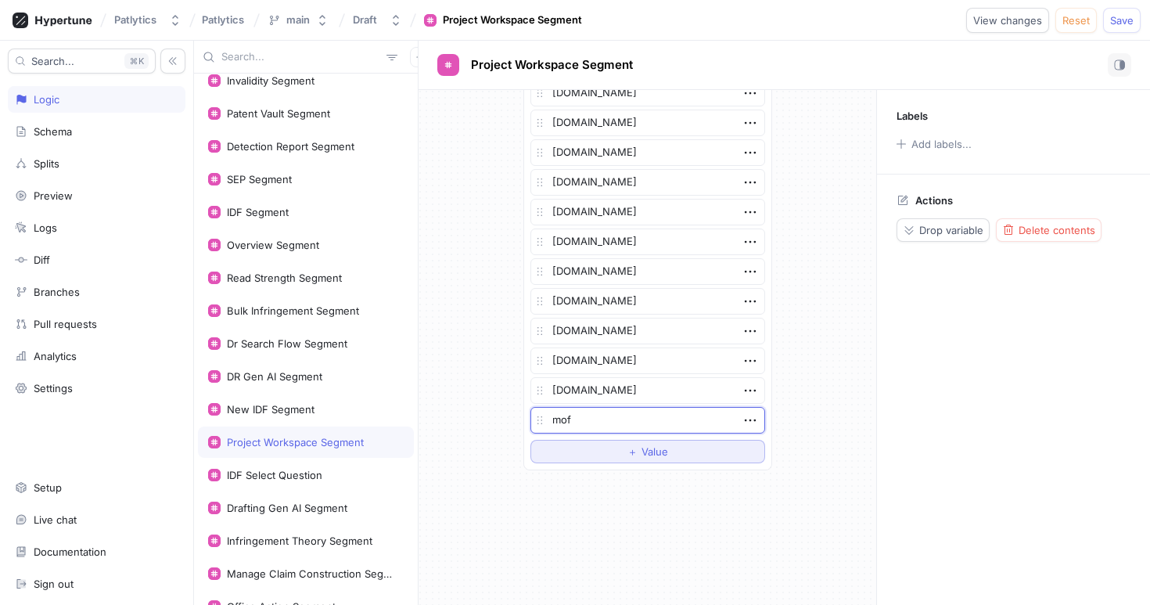
type textarea "mofo"
type textarea "x"
type textarea "mofo."
type textarea "x"
type textarea "[DOMAIN_NAME]"
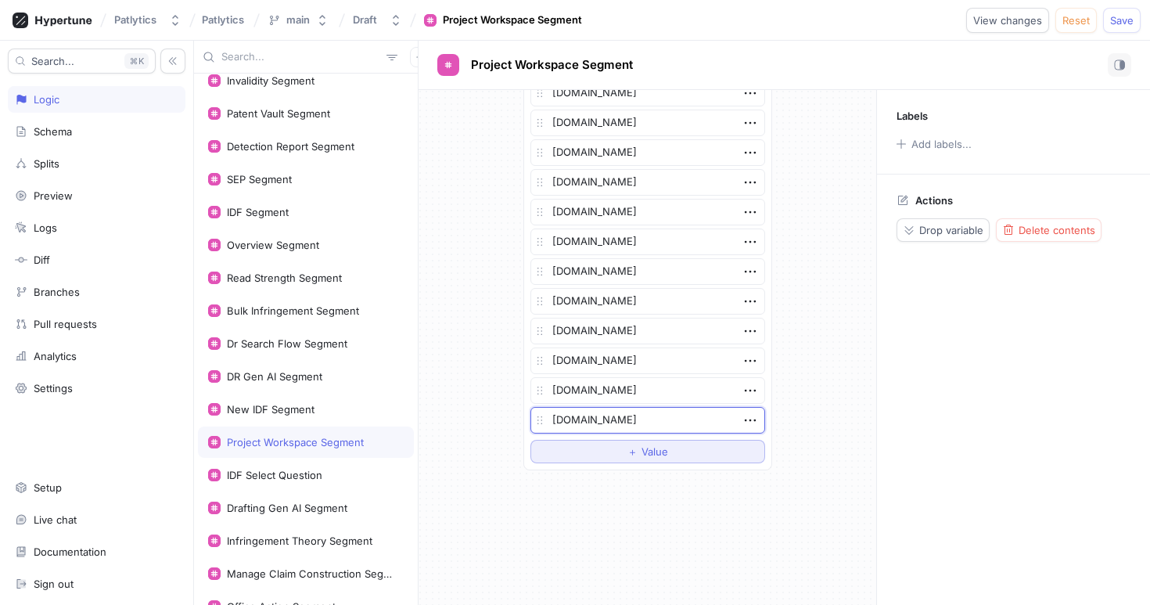
type textarea "x"
type textarea "[DOMAIN_NAME]"
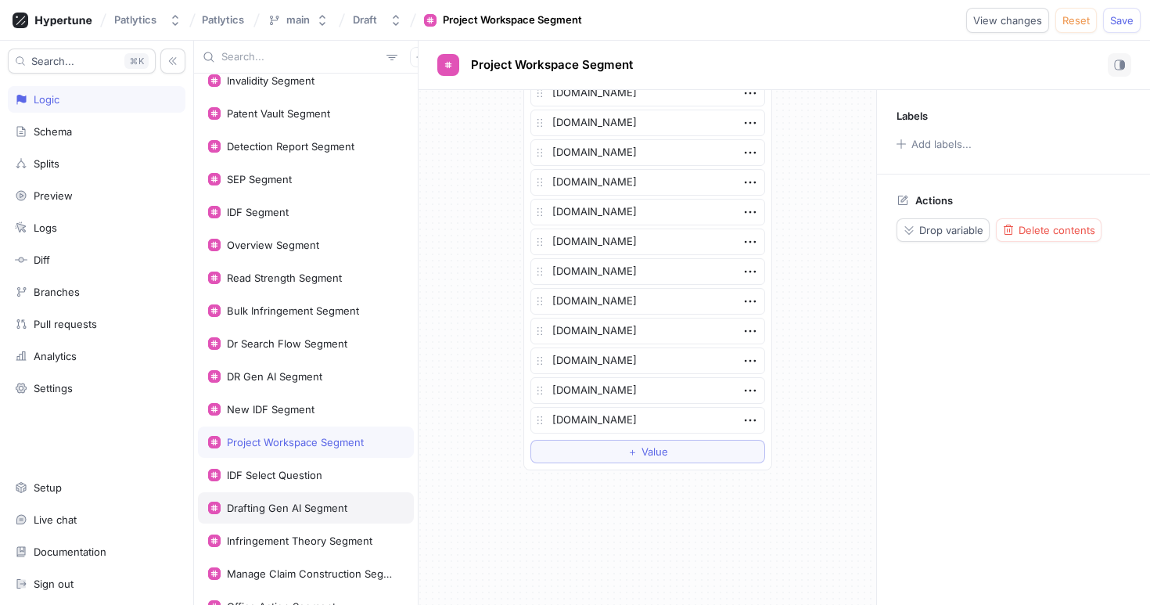
click at [315, 494] on div "Drafting Gen AI Segment" at bounding box center [306, 507] width 216 height 31
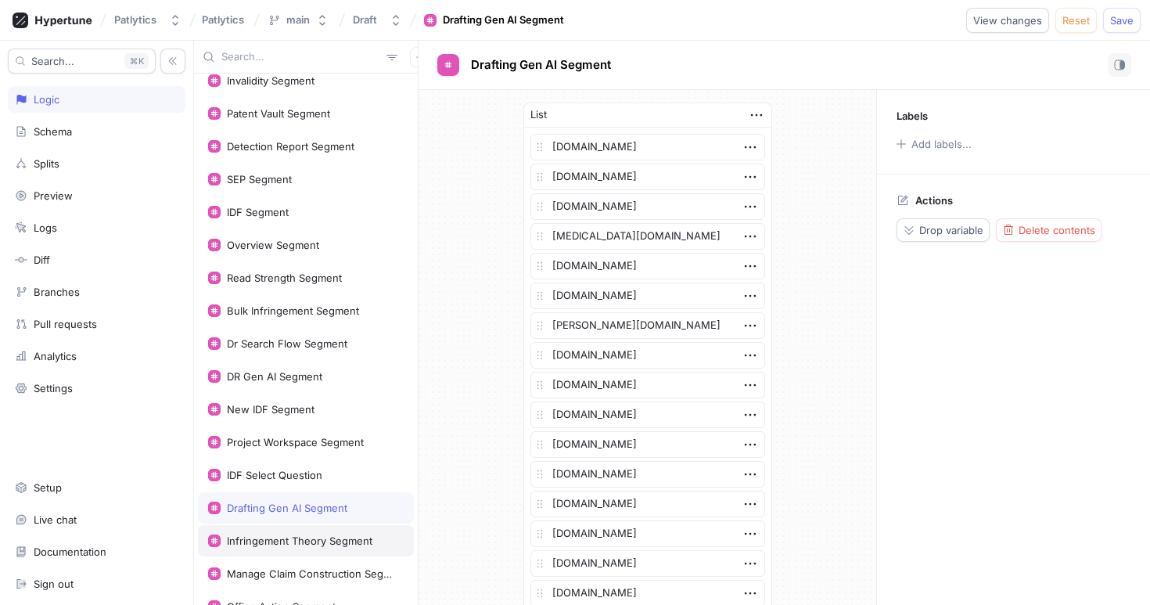
click at [331, 533] on div "Infringement Theory Segment" at bounding box center [306, 540] width 216 height 31
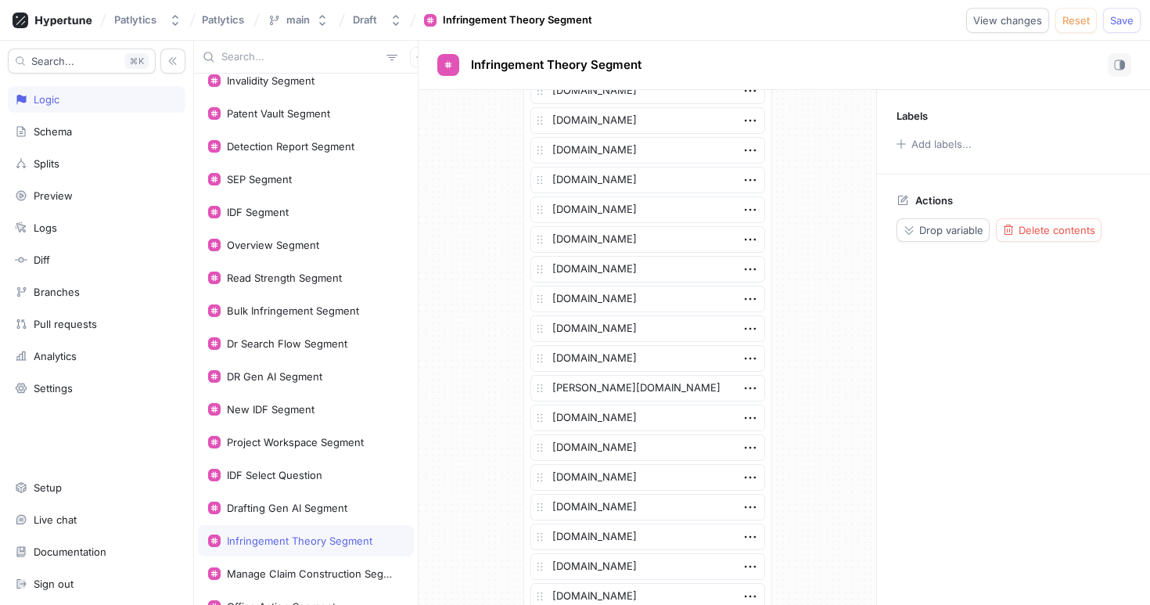
scroll to position [1095, 0]
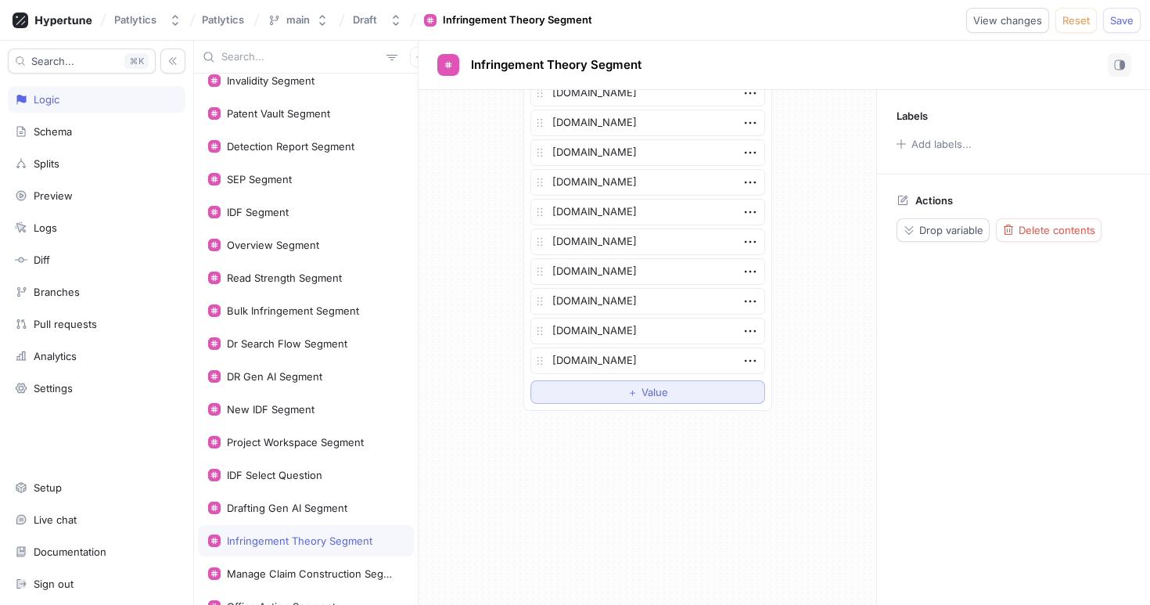
click at [612, 385] on button "＋ Value" at bounding box center [648, 391] width 235 height 23
type textarea "x"
type textarea "m"
type textarea "x"
type textarea "mo"
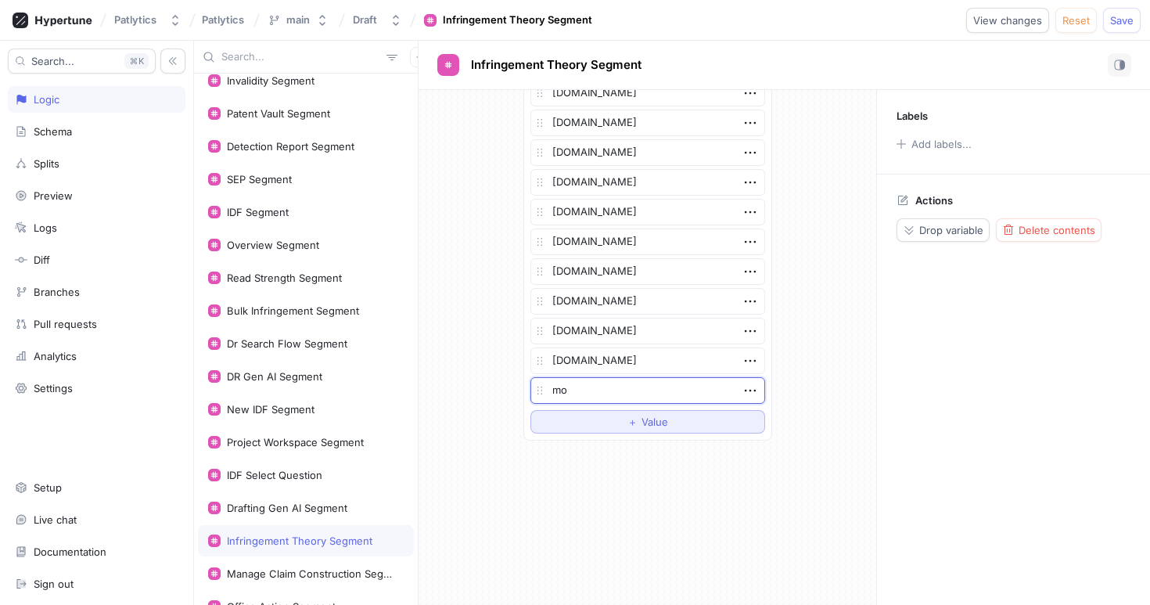
type textarea "x"
type textarea "moo"
type textarea "x"
type textarea "mof"
type textarea "x"
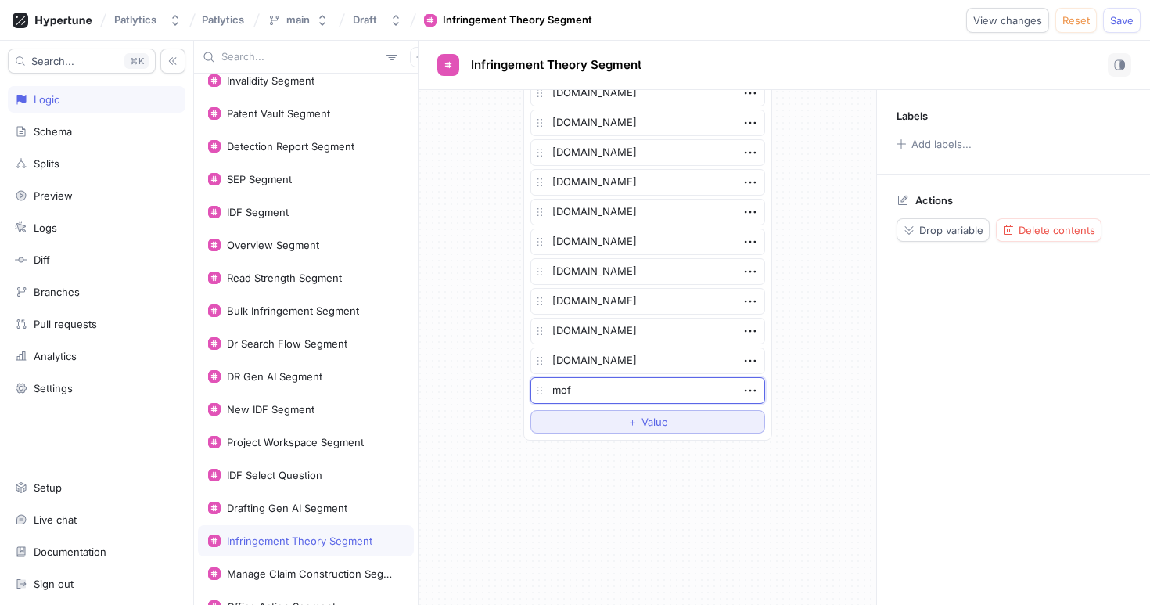
type textarea "mofo"
type textarea "x"
type textarea "mofo."
type textarea "x"
type textarea "[DOMAIN_NAME]"
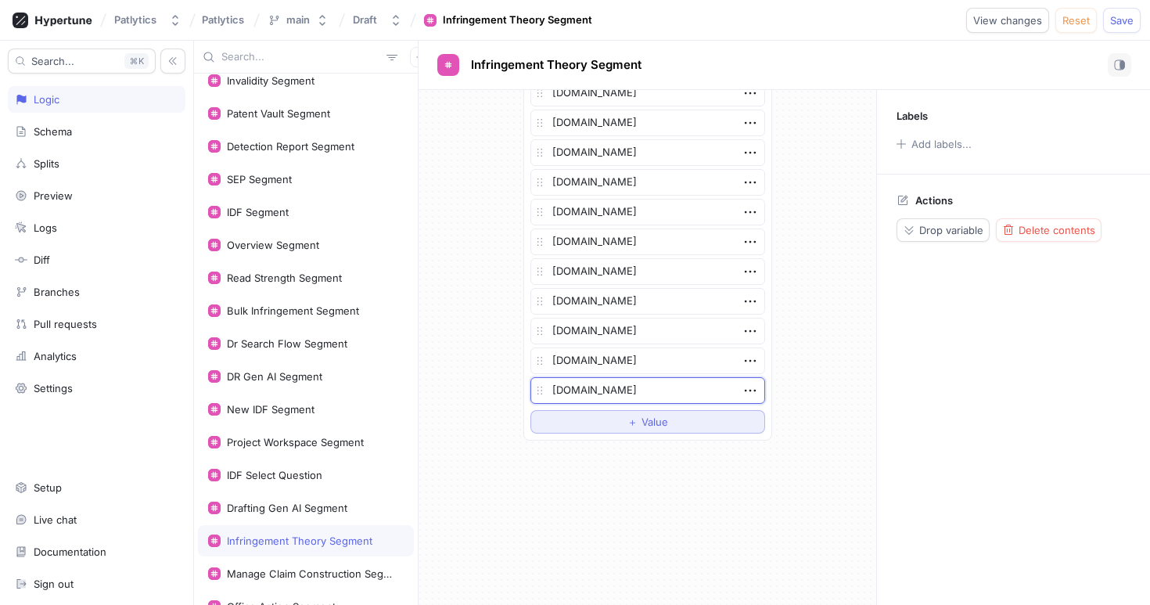
type textarea "x"
type textarea "[DOMAIN_NAME]"
click at [612, 416] on button "＋ Value" at bounding box center [648, 421] width 235 height 23
type textarea "x"
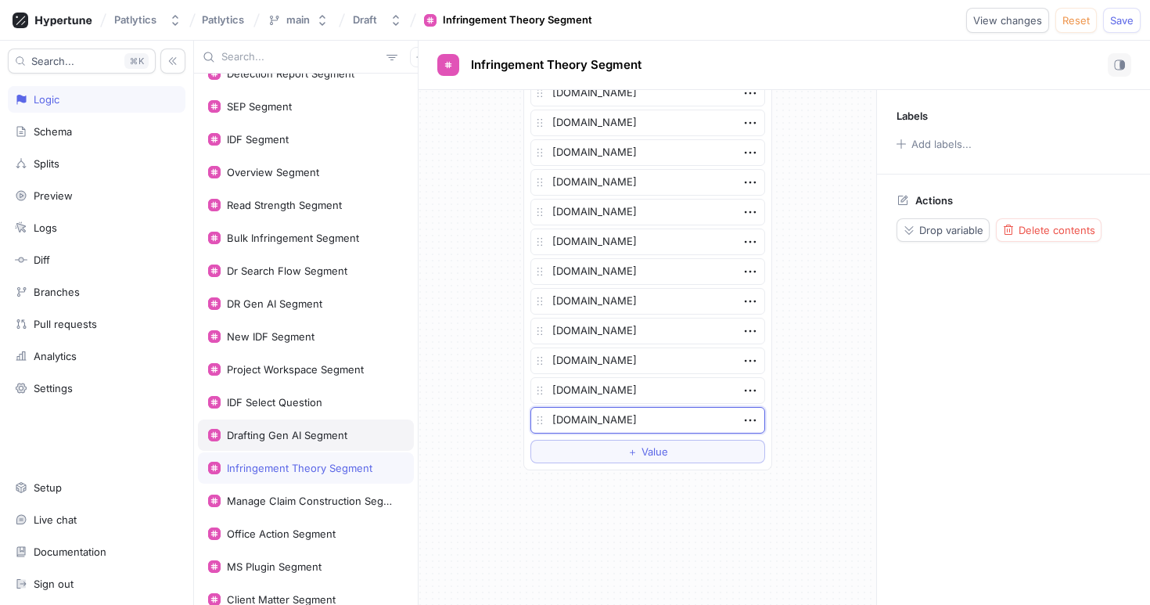
scroll to position [218, 0]
type textarea "[DOMAIN_NAME]"
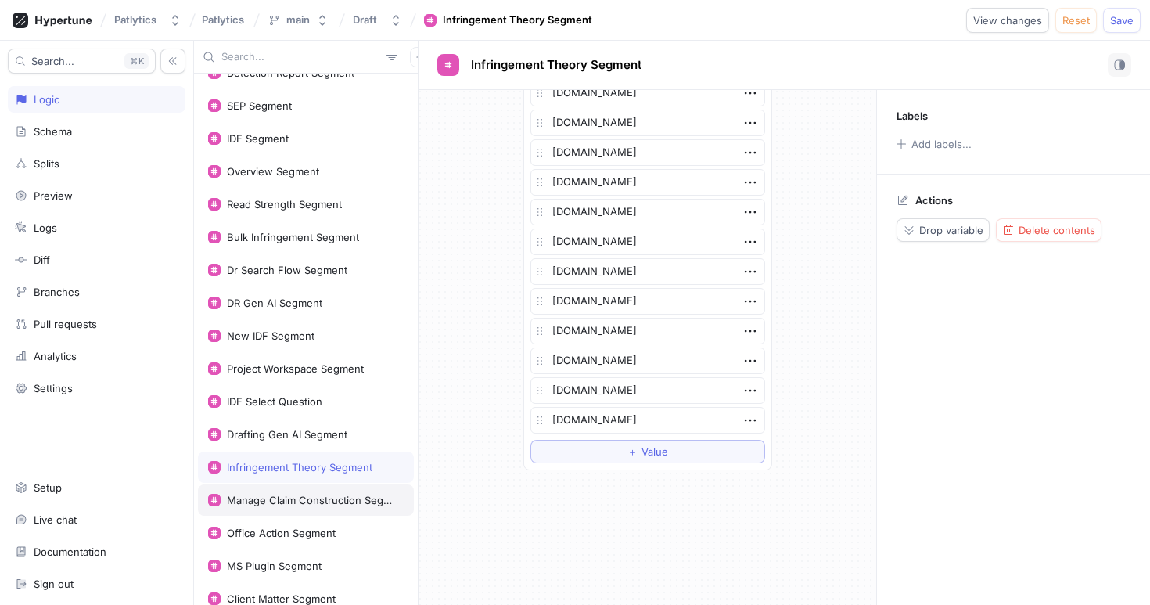
click at [308, 498] on div "Manage Claim Construction Segment" at bounding box center [312, 500] width 171 height 13
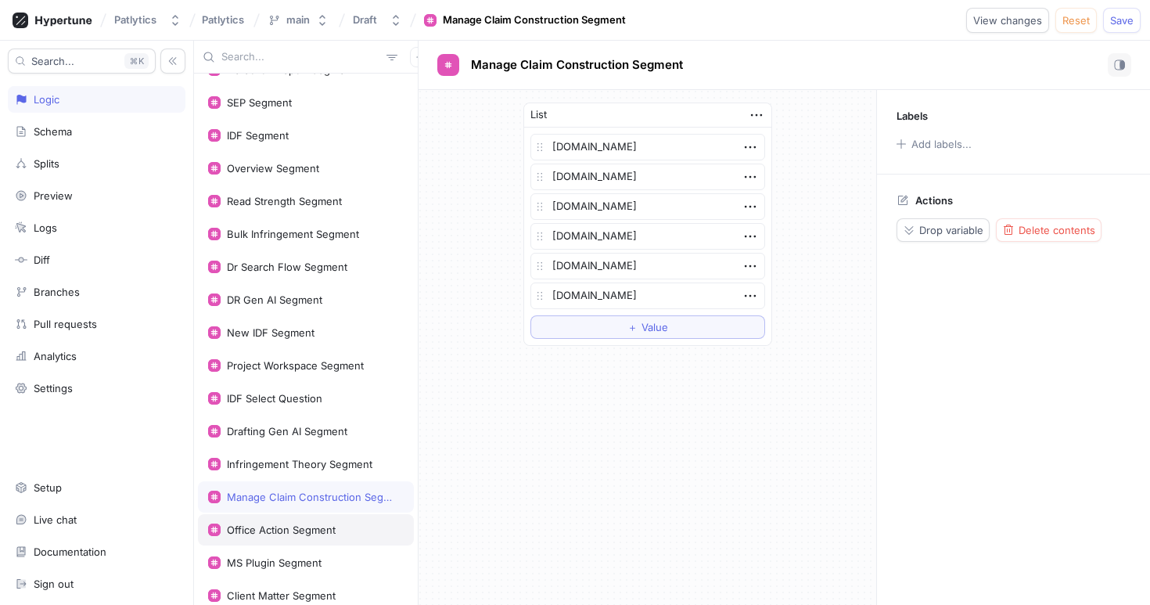
scroll to position [222, 0]
click at [299, 539] on div "Office Action Segment" at bounding box center [306, 528] width 216 height 31
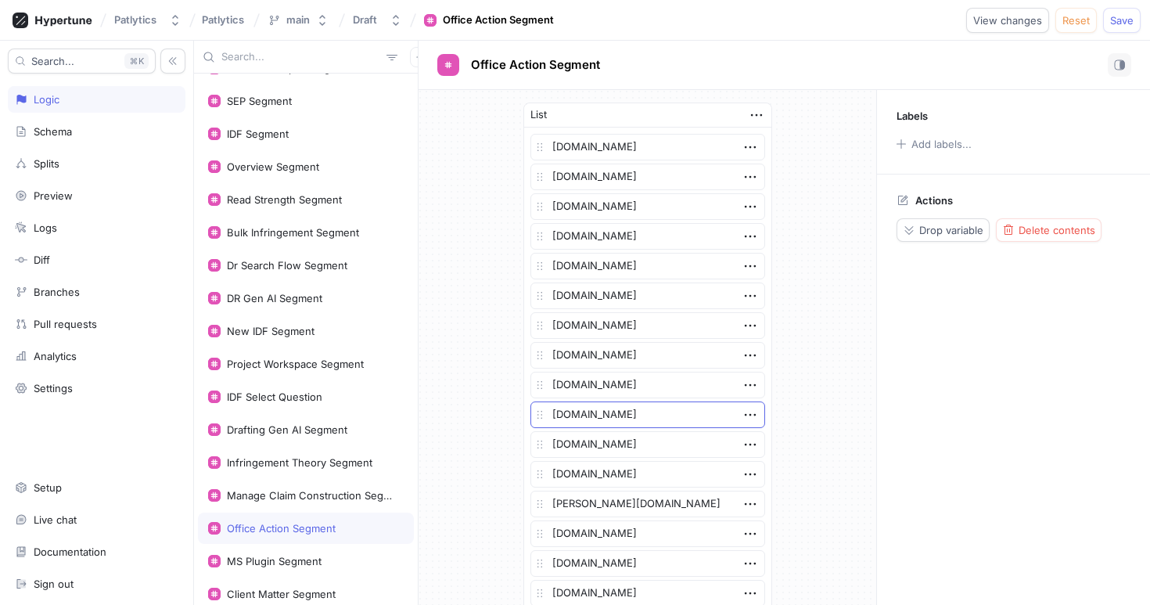
scroll to position [708, 0]
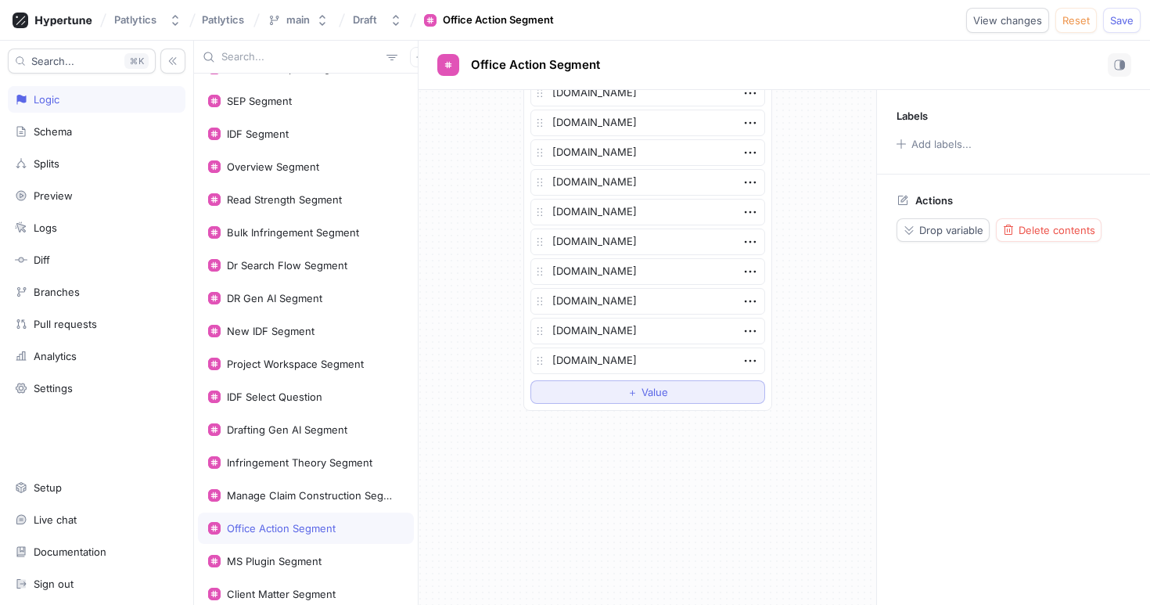
click at [663, 393] on span "Value" at bounding box center [655, 391] width 27 height 9
type textarea "x"
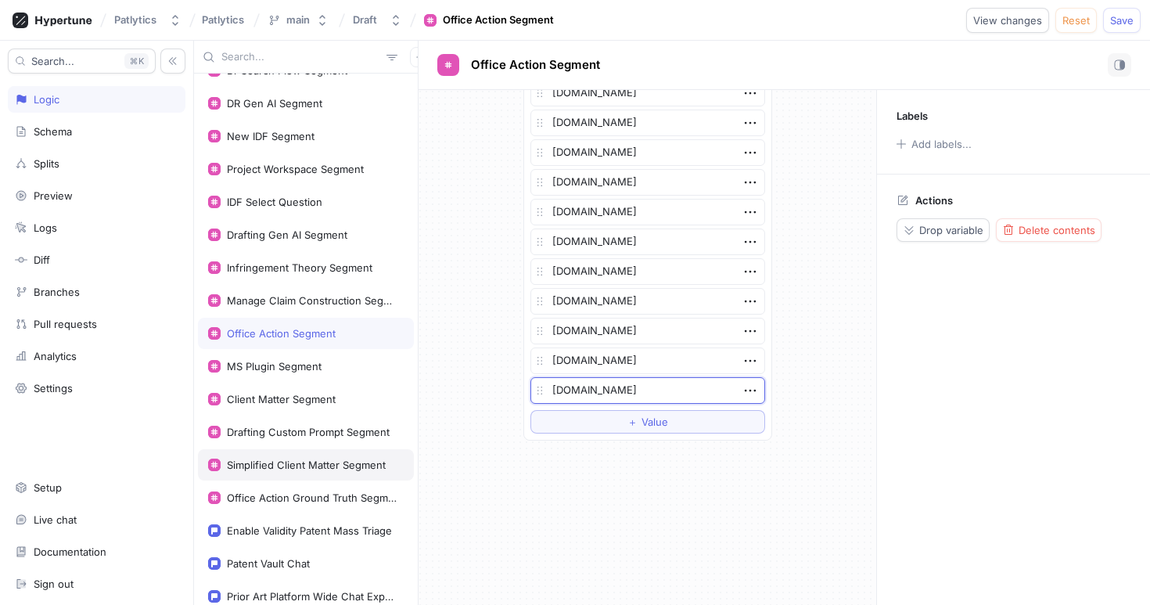
scroll to position [0, 0]
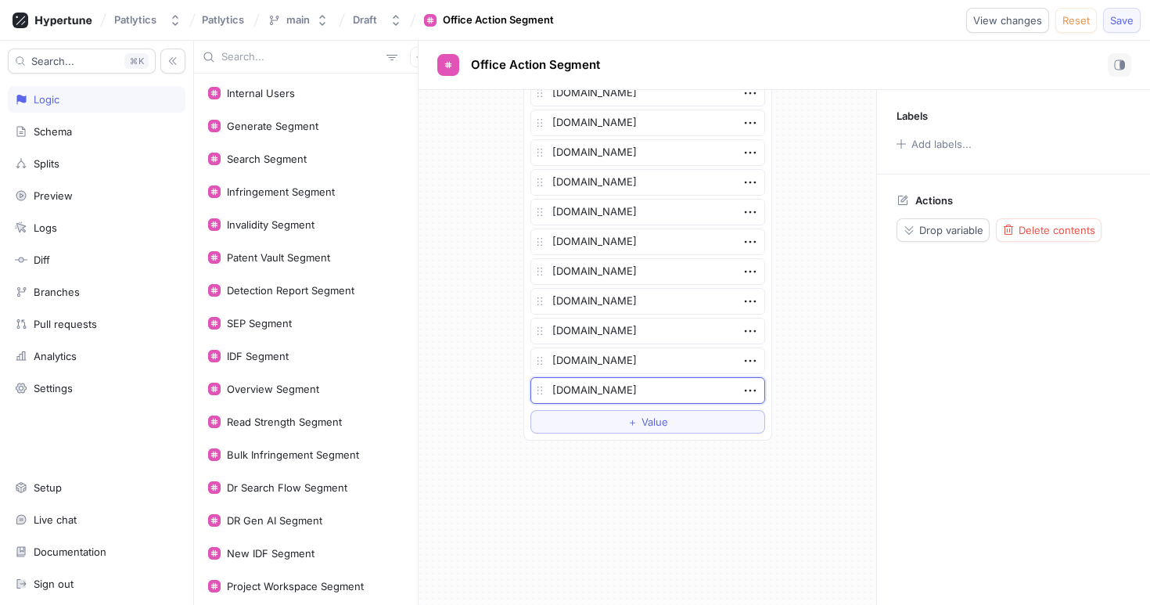
type textarea "[DOMAIN_NAME]"
click at [1122, 20] on span "Save" at bounding box center [1121, 20] width 23 height 9
type textarea "x"
